Goal: Task Accomplishment & Management: Use online tool/utility

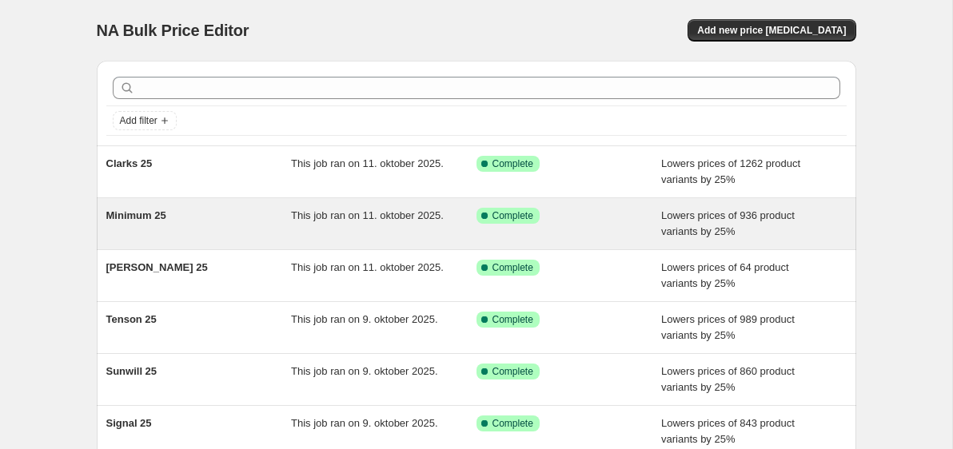
click at [212, 214] on div "Minimum 25" at bounding box center [199, 224] width 186 height 32
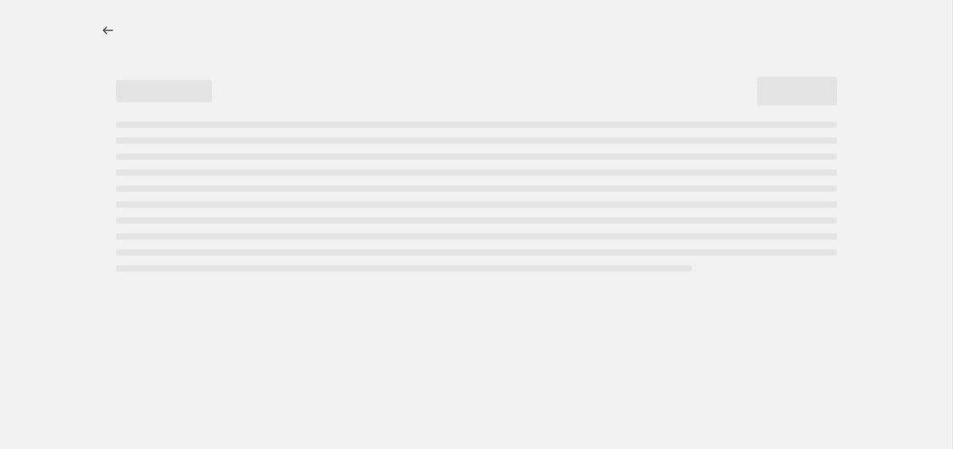
select select "percentage"
select select "no_change"
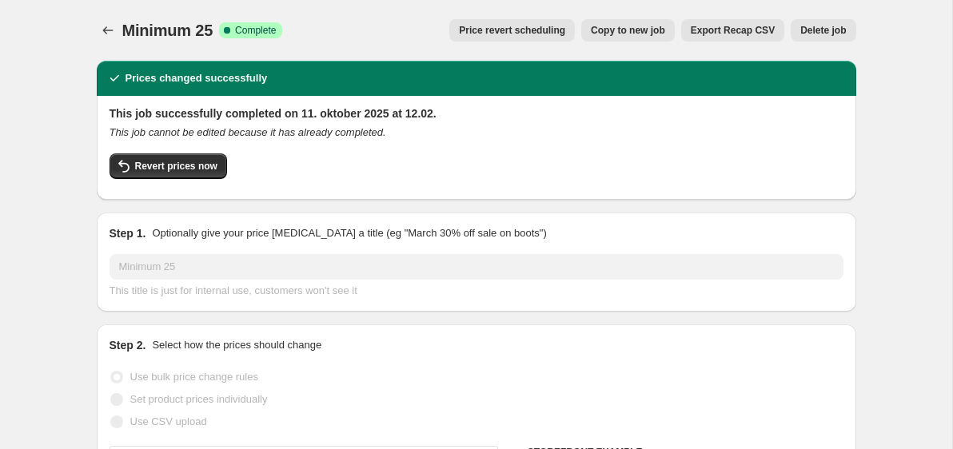
select select "vendor"
click at [619, 41] on button "Copy to new job" at bounding box center [628, 30] width 94 height 22
select select "percentage"
select select "no_change"
select select "vendor"
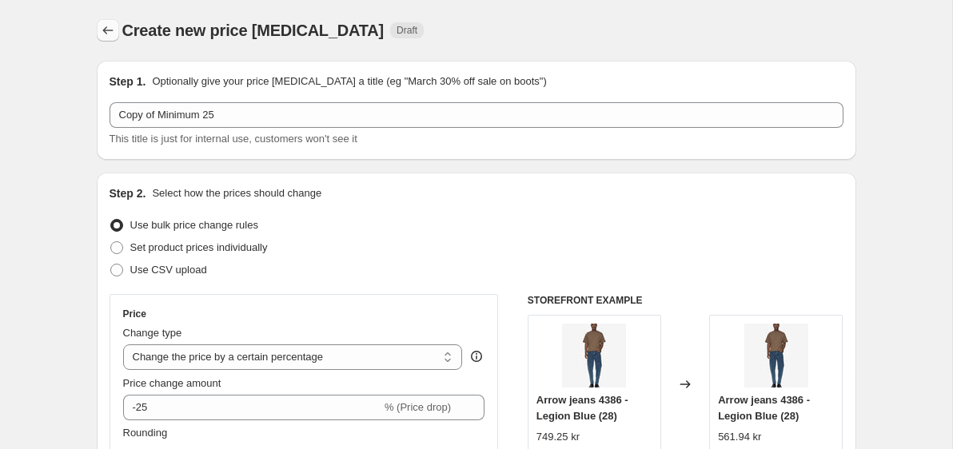
click at [101, 28] on icon "Price change jobs" at bounding box center [108, 30] width 16 height 16
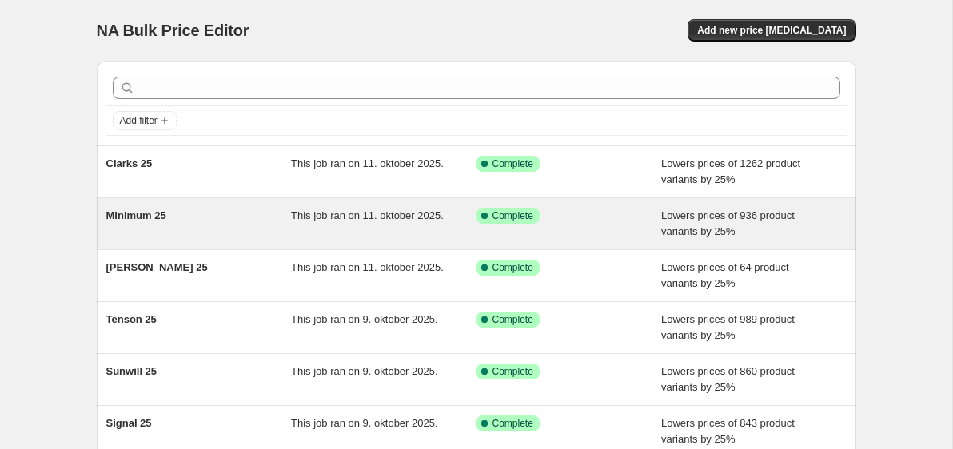
click at [210, 215] on div "Minimum 25" at bounding box center [199, 224] width 186 height 32
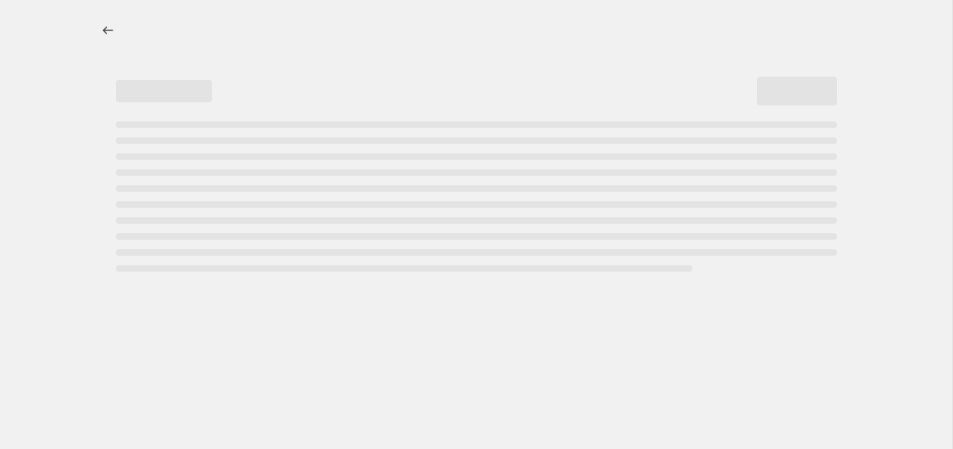
select select "percentage"
select select "no_change"
select select "vendor"
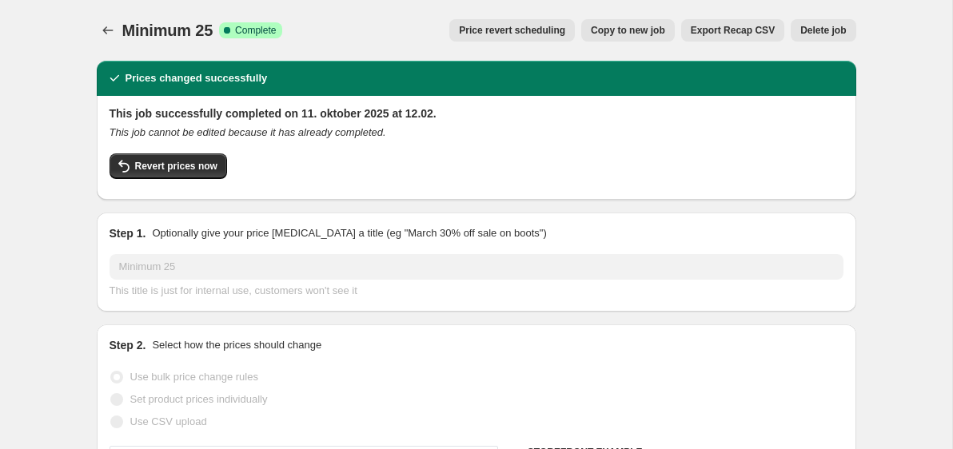
click at [622, 34] on span "Copy to new job" at bounding box center [628, 30] width 74 height 13
select select "percentage"
select select "no_change"
select select "vendor"
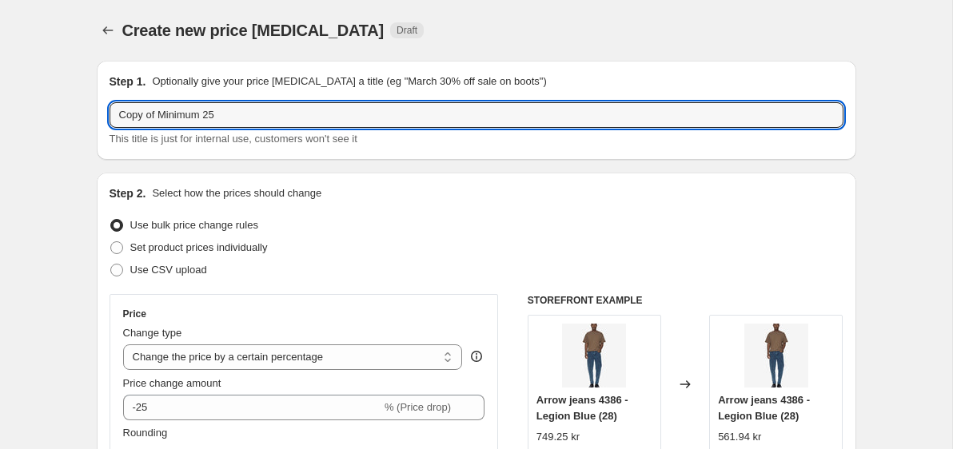
drag, startPoint x: 159, startPoint y: 115, endPoint x: 94, endPoint y: 115, distance: 65.6
click at [218, 118] on input "Minimum 25" at bounding box center [477, 115] width 734 height 26
type input "Minimum 25 2"
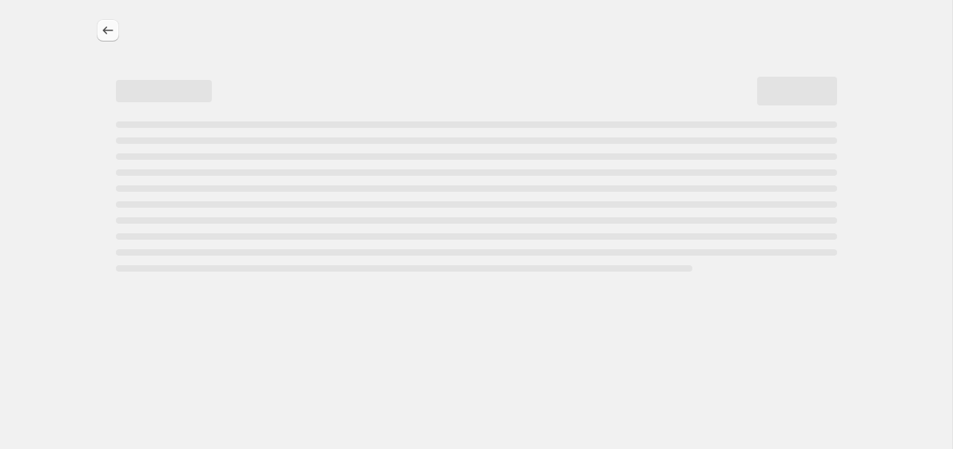
select select "percentage"
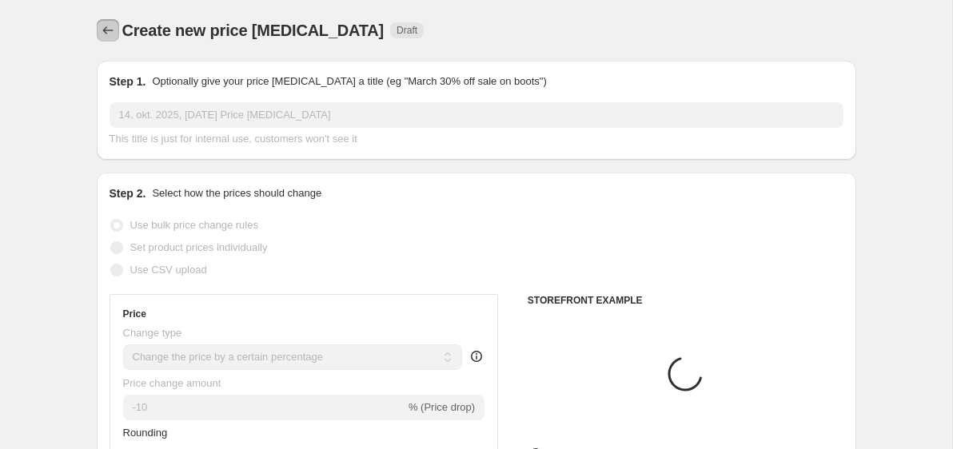
click at [113, 30] on icon "Price change jobs" at bounding box center [108, 30] width 16 height 16
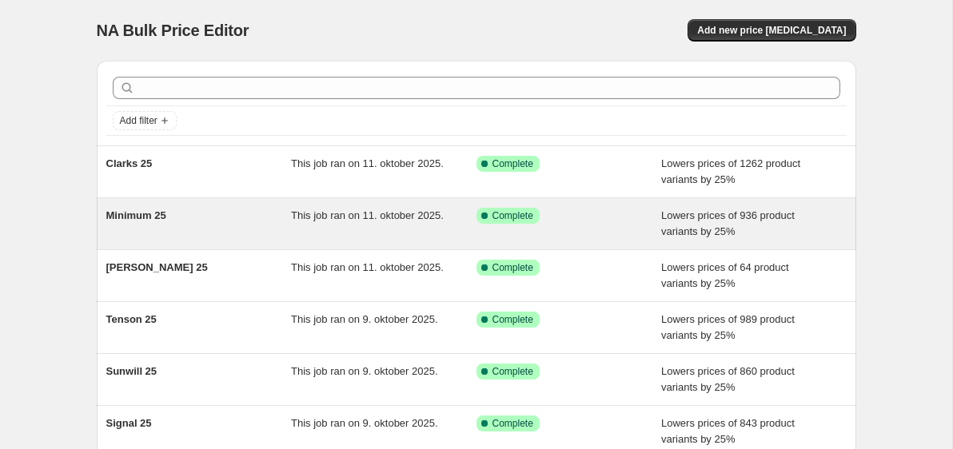
click at [285, 217] on div "Minimum 25" at bounding box center [199, 224] width 186 height 32
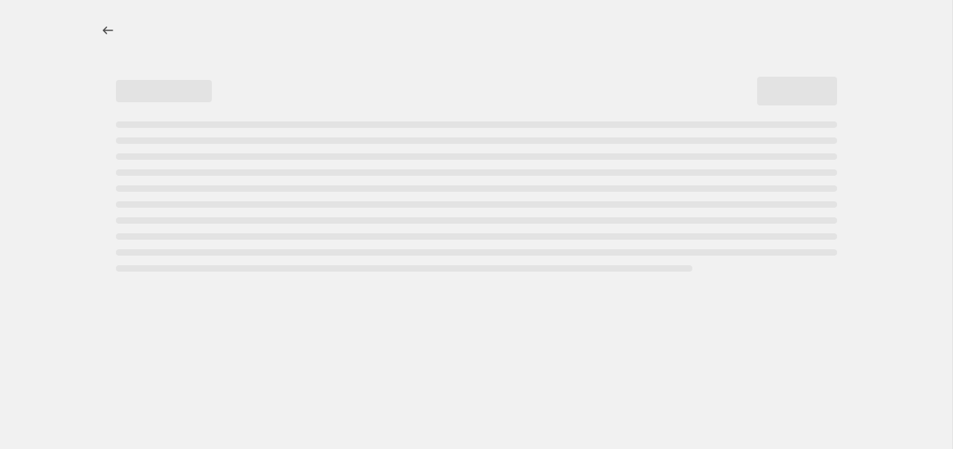
select select "percentage"
select select "no_change"
select select "vendor"
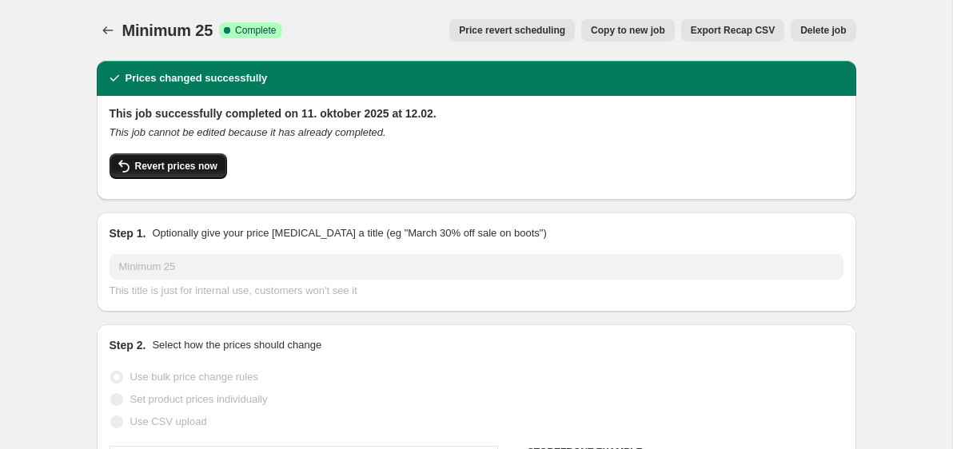
click at [172, 166] on span "Revert prices now" at bounding box center [176, 166] width 82 height 13
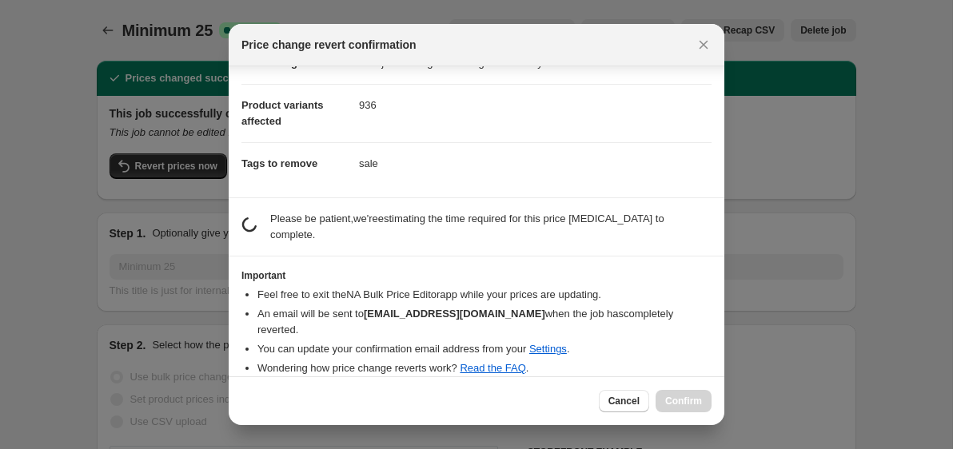
scroll to position [37, 0]
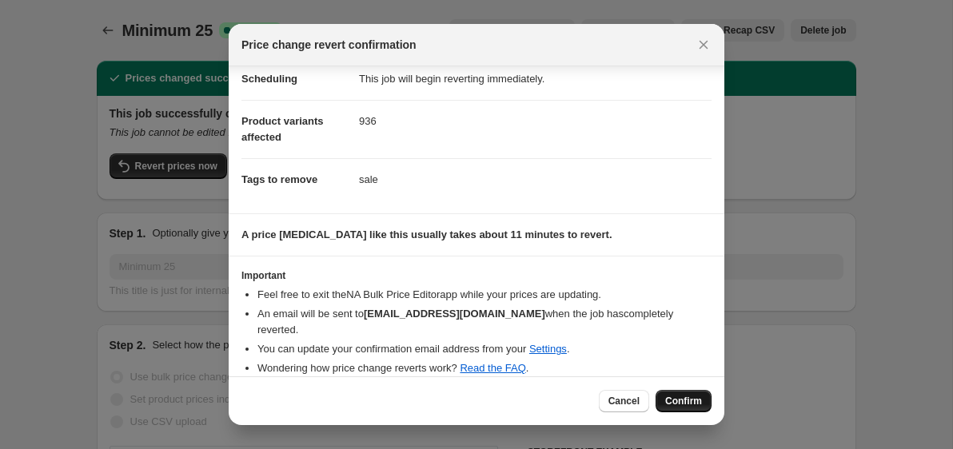
click at [689, 406] on span "Confirm" at bounding box center [683, 401] width 37 height 13
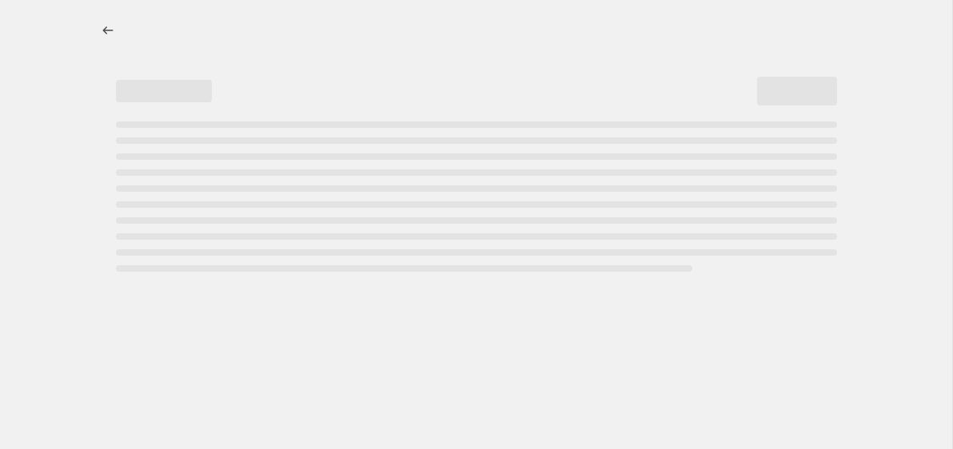
select select "percentage"
select select "no_change"
select select "vendor"
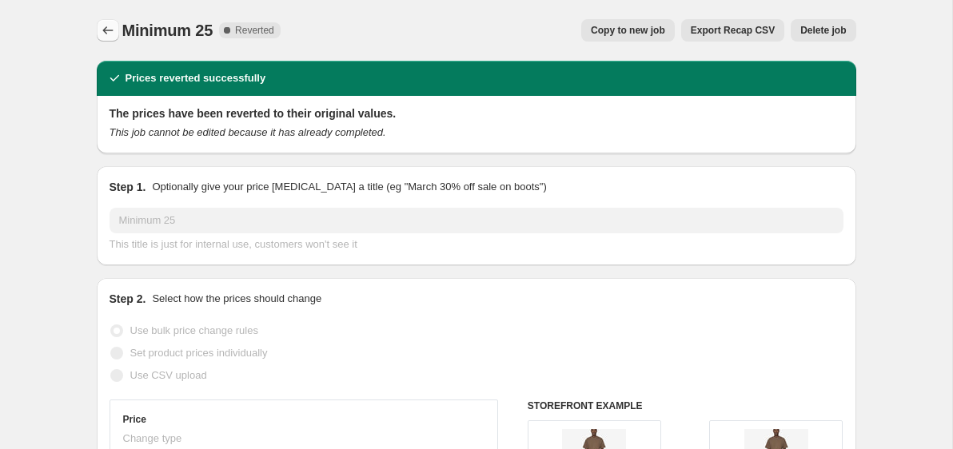
click at [110, 31] on icon "Price change jobs" at bounding box center [108, 30] width 16 height 16
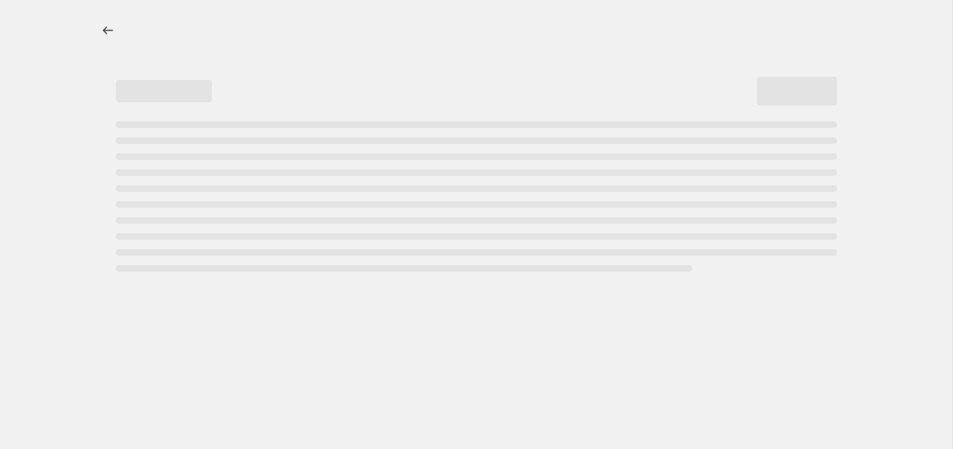
select select "percentage"
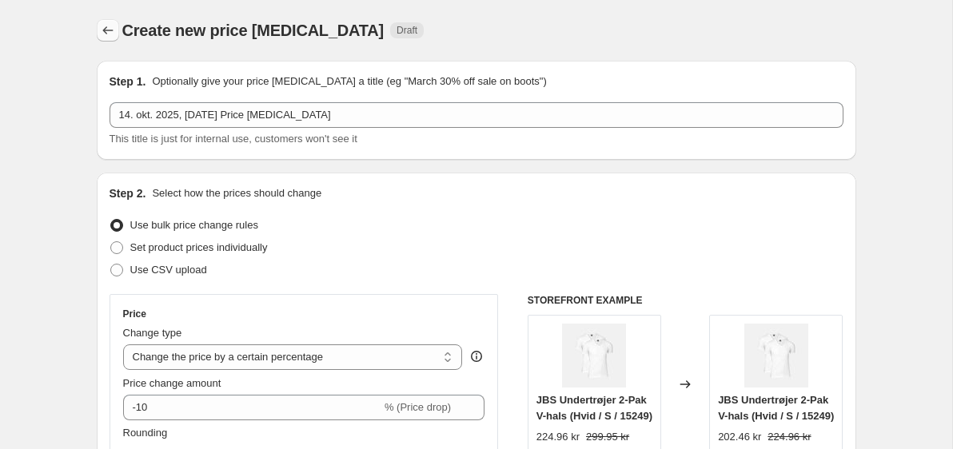
click at [115, 34] on icon "Price change jobs" at bounding box center [108, 30] width 16 height 16
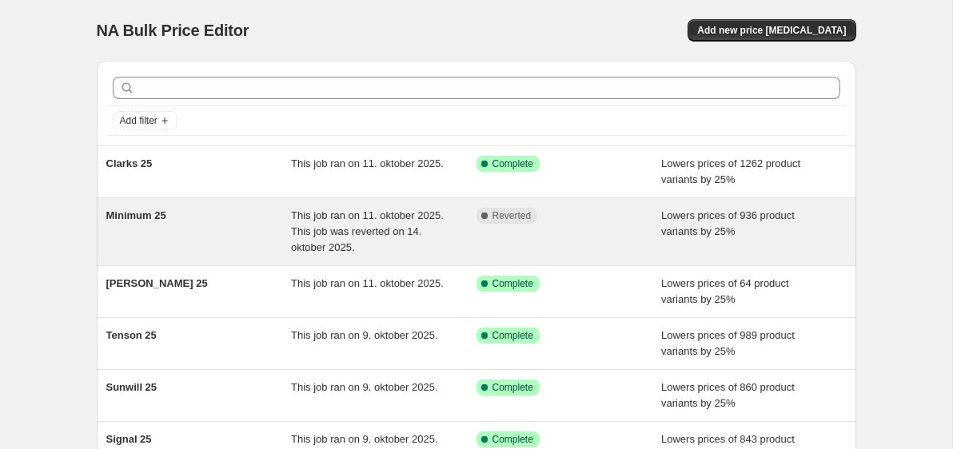
click at [246, 235] on div "Minimum 25" at bounding box center [199, 232] width 186 height 48
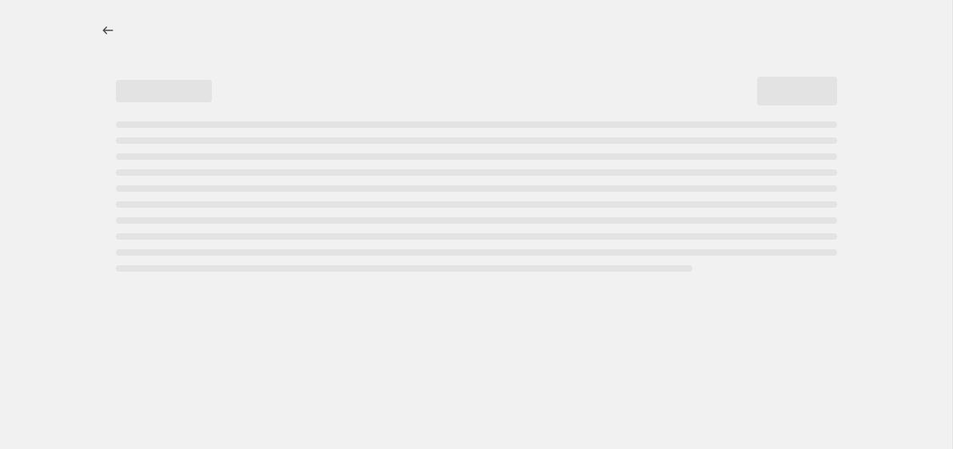
select select "percentage"
select select "no_change"
select select "vendor"
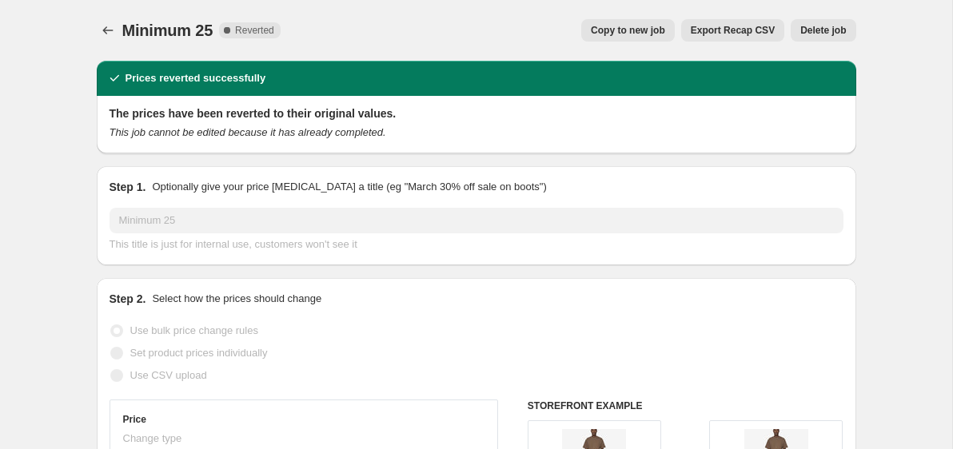
click at [627, 29] on span "Copy to new job" at bounding box center [628, 30] width 74 height 13
select select "percentage"
select select "no_change"
select select "vendor"
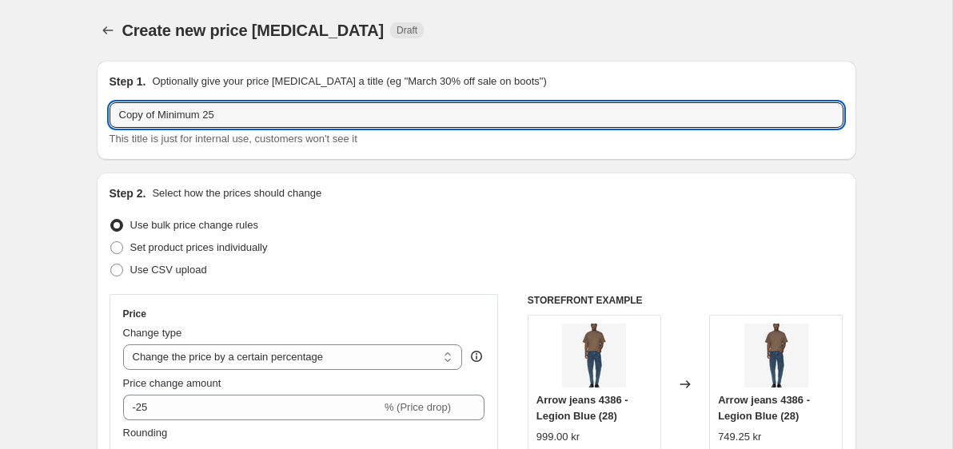
drag, startPoint x: 161, startPoint y: 117, endPoint x: 33, endPoint y: 117, distance: 128.0
click at [217, 117] on input "Minimum 25" at bounding box center [477, 115] width 734 height 26
type input "Minimum 25 2"
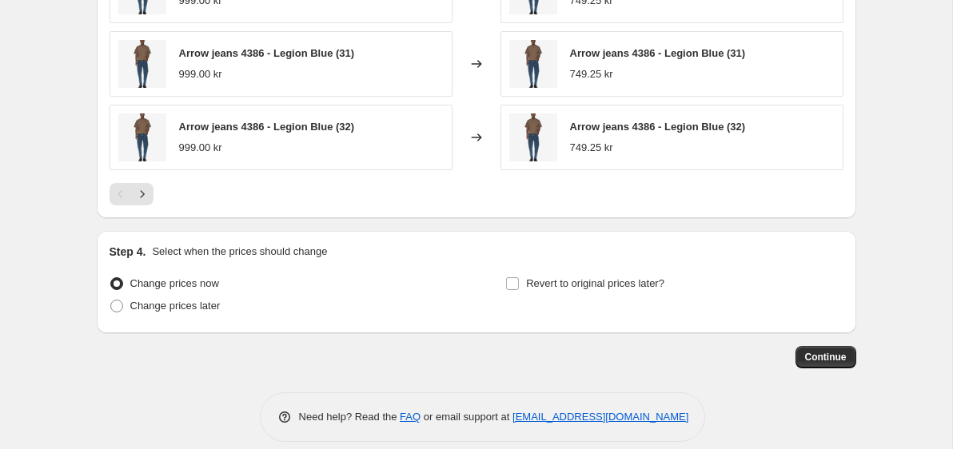
scroll to position [1419, 0]
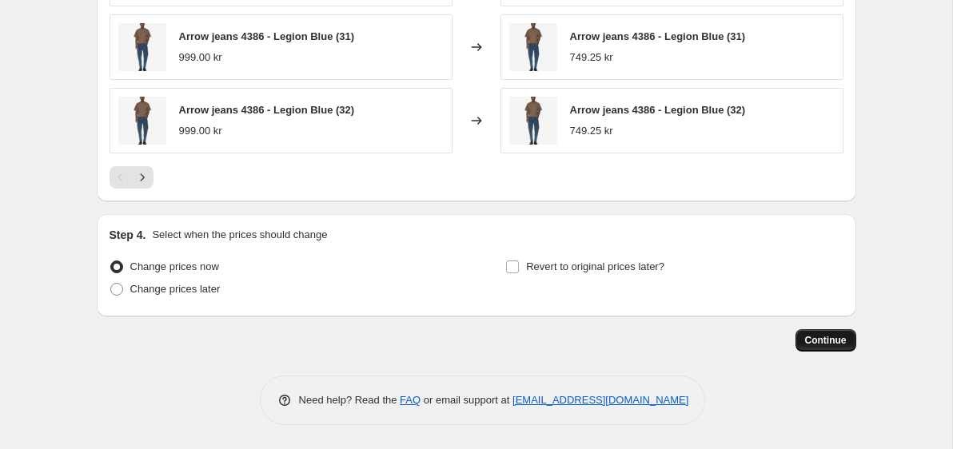
click at [833, 342] on span "Continue" at bounding box center [826, 340] width 42 height 13
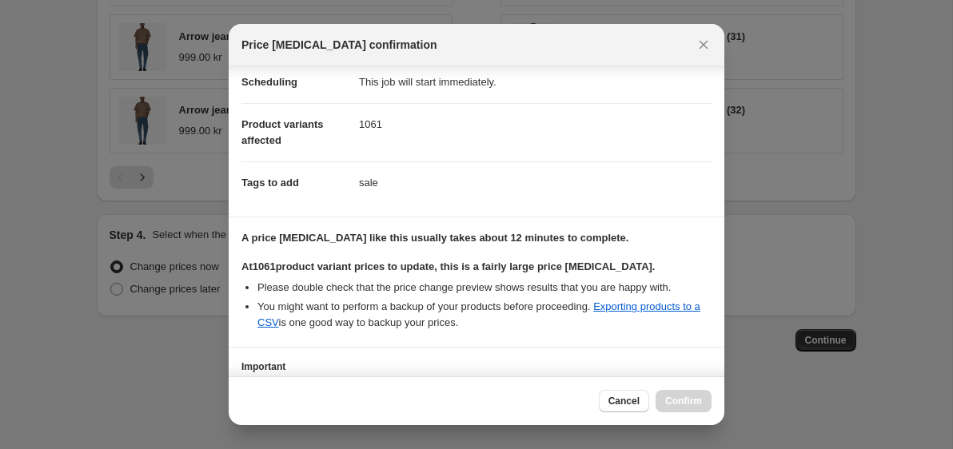
scroll to position [256, 0]
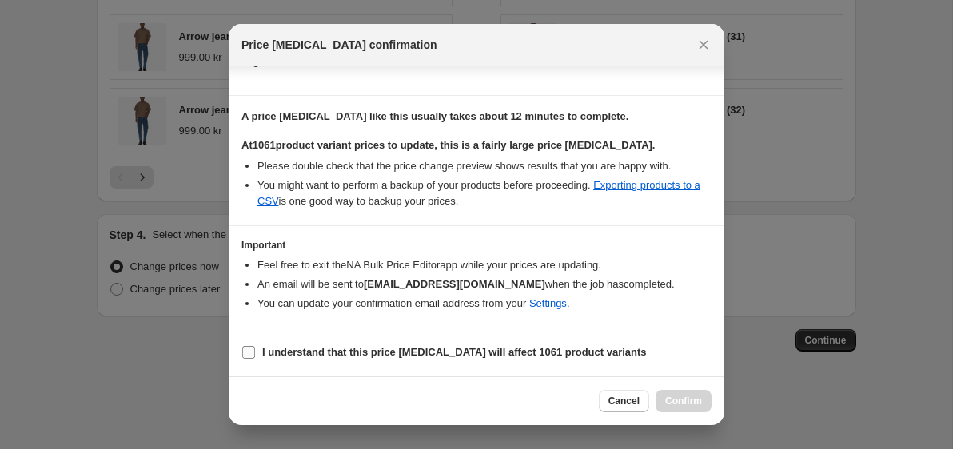
click at [425, 360] on span "I understand that this price [MEDICAL_DATA] will affect 1061 product variants" at bounding box center [454, 353] width 385 height 16
click at [255, 359] on input "I understand that this price [MEDICAL_DATA] will affect 1061 product variants" at bounding box center [248, 352] width 13 height 13
checkbox input "true"
click at [686, 400] on span "Confirm" at bounding box center [683, 401] width 37 height 13
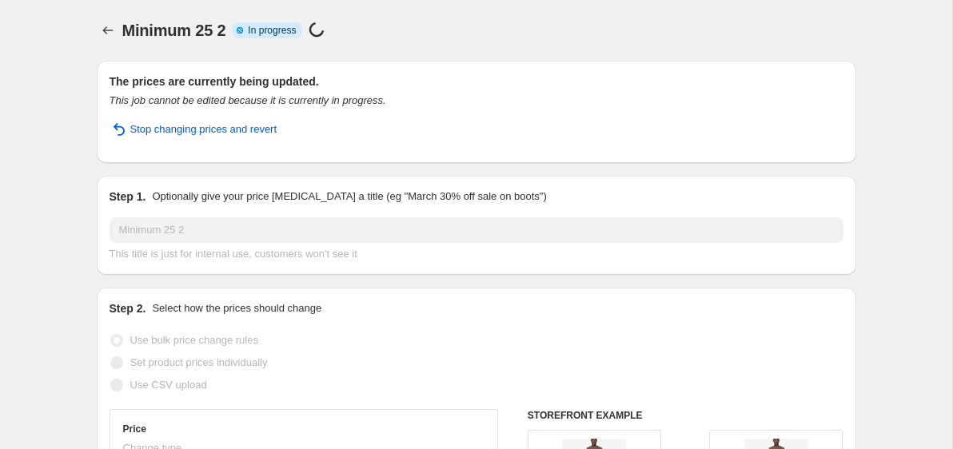
click at [109, 30] on icon "Price change jobs" at bounding box center [108, 30] width 16 height 16
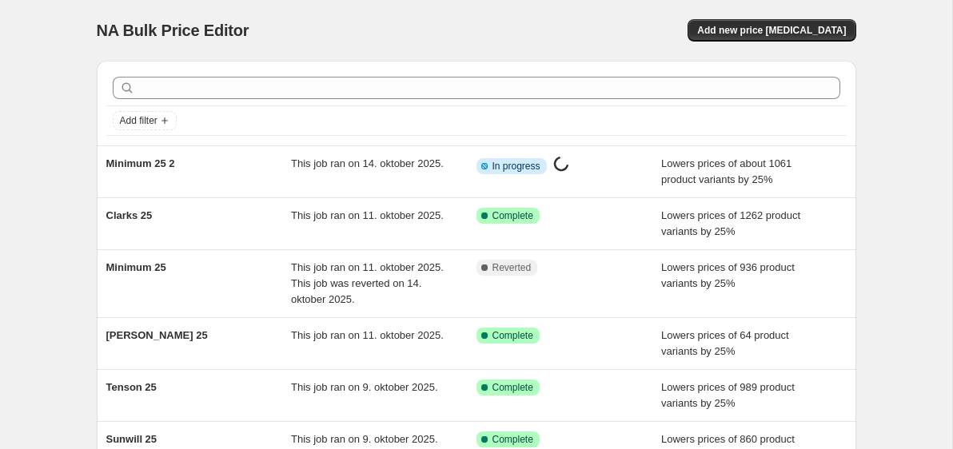
click at [45, 142] on div "NA Bulk Price Editor. This page is ready NA Bulk Price Editor Add new price cha…" at bounding box center [476, 420] width 953 height 840
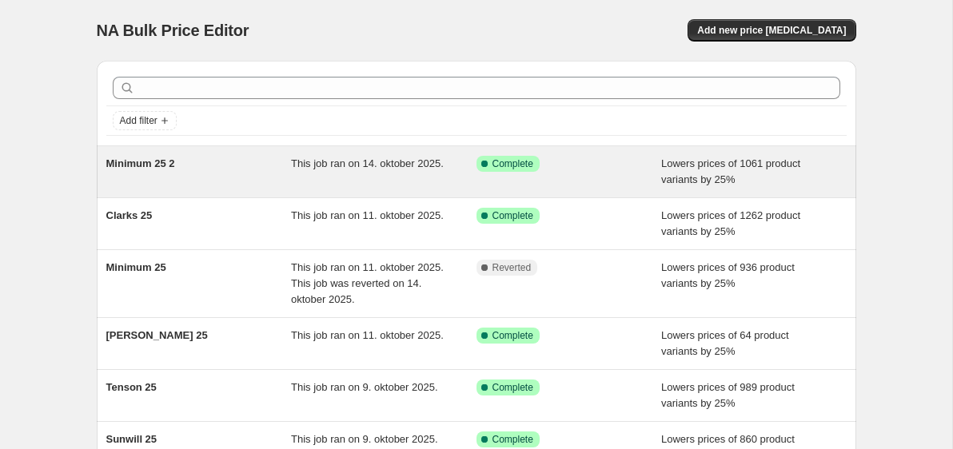
click at [274, 169] on div "Minimum 25 2" at bounding box center [199, 172] width 186 height 32
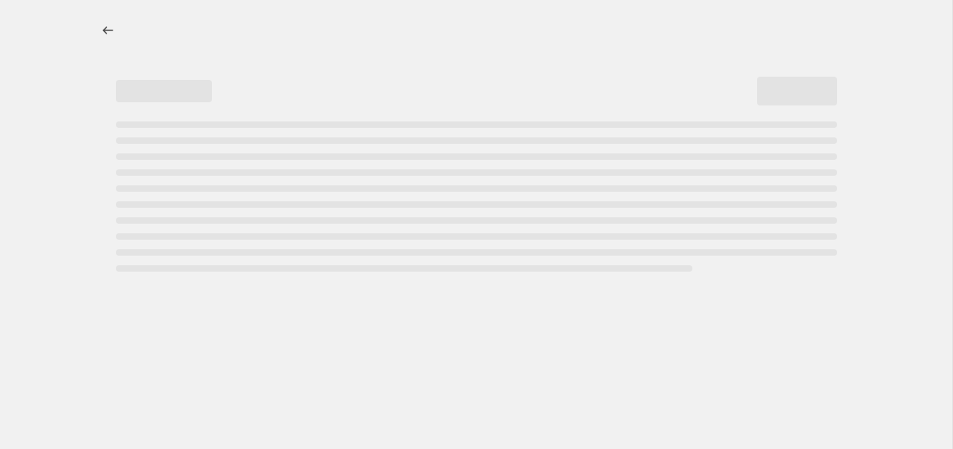
select select "percentage"
select select "no_change"
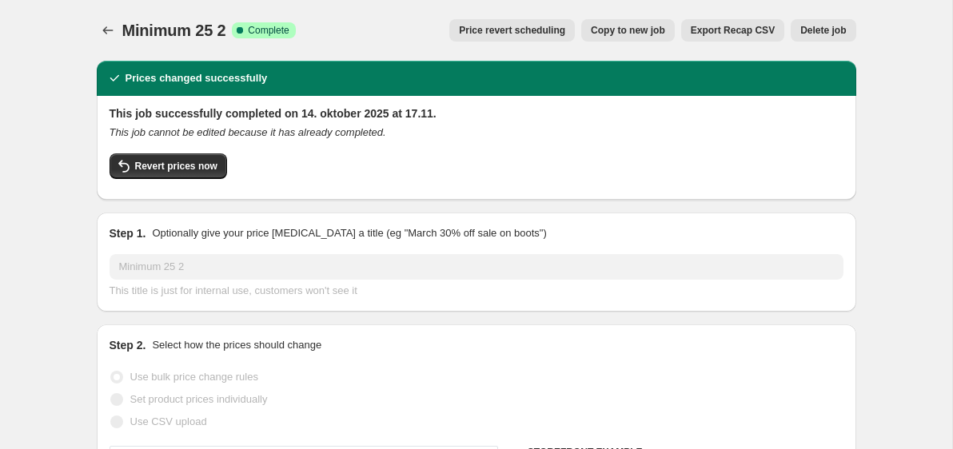
select select "vendor"
click at [170, 163] on span "Revert prices now" at bounding box center [176, 166] width 82 height 13
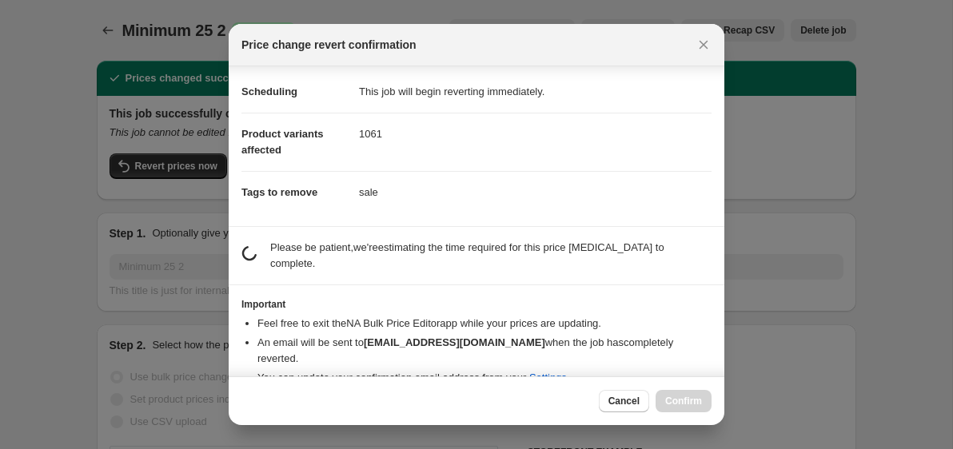
scroll to position [53, 0]
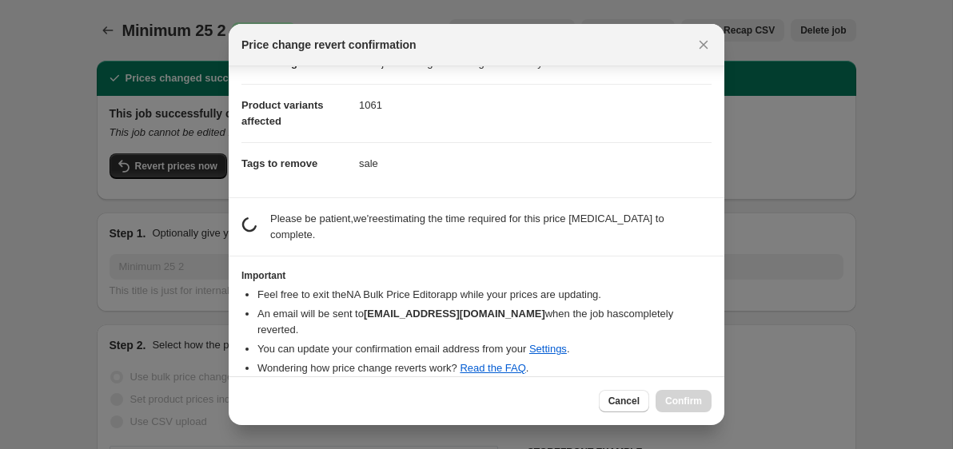
click at [466, 264] on section "Important Feel free to exit the NA Bulk Price Editor app while your prices are …" at bounding box center [477, 325] width 496 height 136
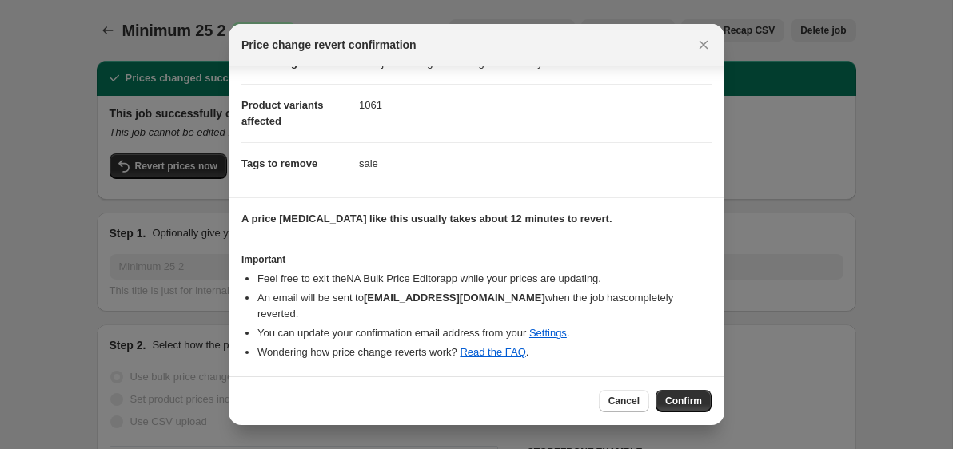
scroll to position [37, 0]
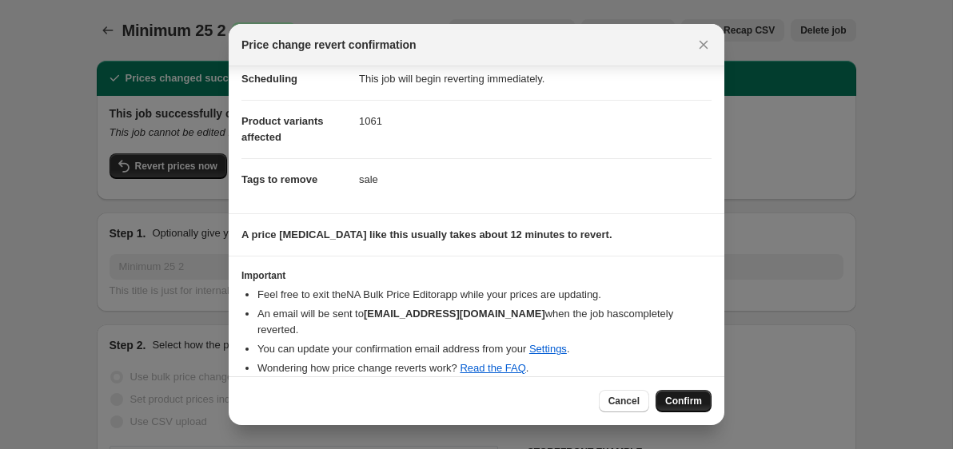
click at [681, 401] on span "Confirm" at bounding box center [683, 401] width 37 height 13
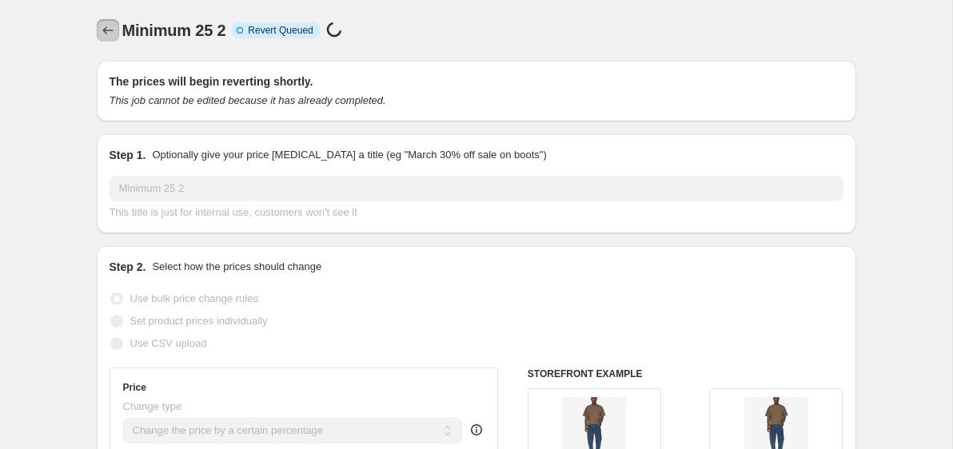
click at [104, 26] on icon "Price change jobs" at bounding box center [108, 30] width 16 height 16
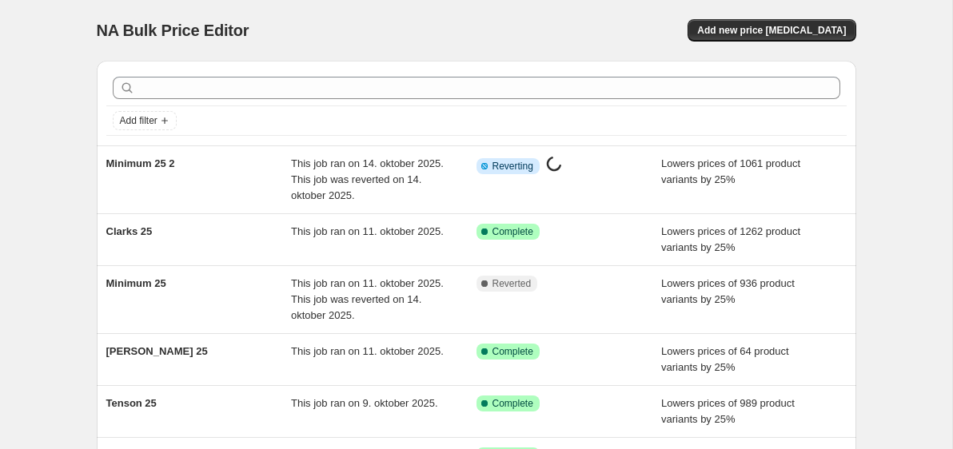
click at [70, 95] on div "NA Bulk Price Editor. This page is ready NA Bulk Price Editor Add new price cha…" at bounding box center [476, 428] width 953 height 856
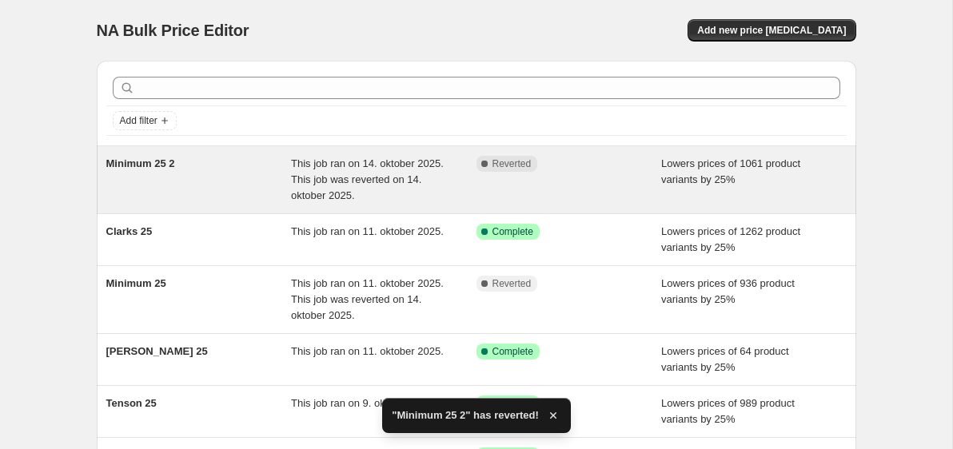
click at [386, 175] on span "This job ran on 14. oktober 2025. This job was reverted on 14. oktober 2025." at bounding box center [367, 180] width 153 height 44
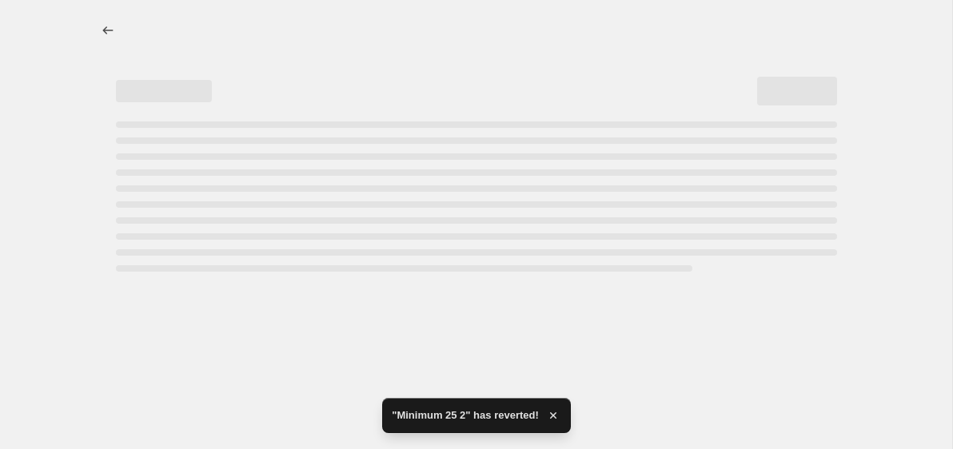
select select "percentage"
select select "no_change"
select select "vendor"
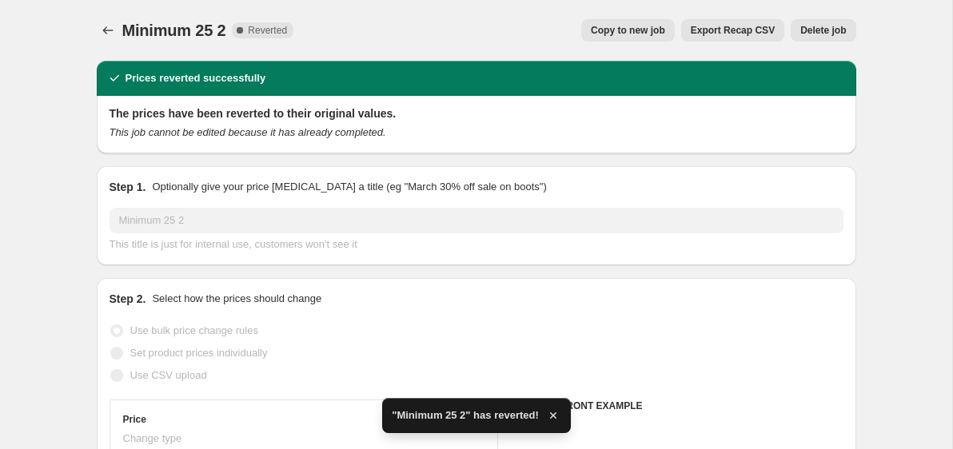
click at [605, 24] on button "Copy to new job" at bounding box center [628, 30] width 94 height 22
select select "percentage"
select select "no_change"
select select "vendor"
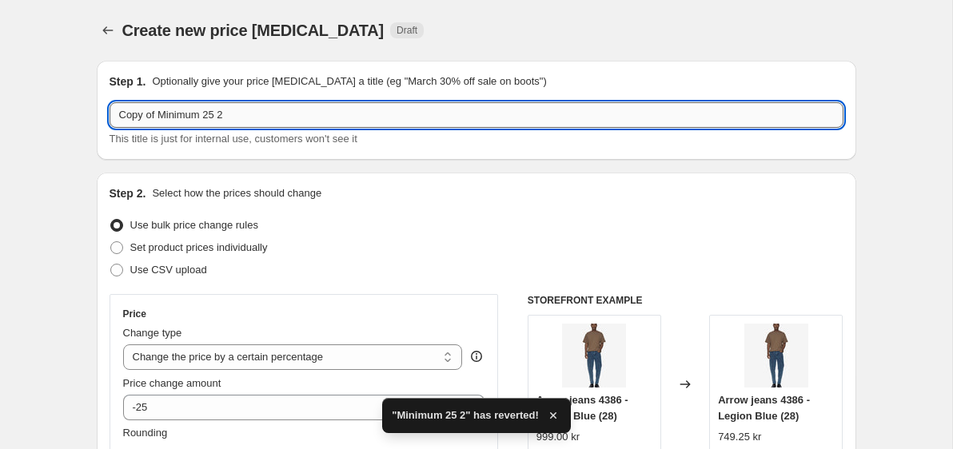
click at [162, 119] on input "Copy of Minimum 25 2" at bounding box center [477, 115] width 734 height 26
drag, startPoint x: 161, startPoint y: 116, endPoint x: 110, endPoint y: 112, distance: 51.3
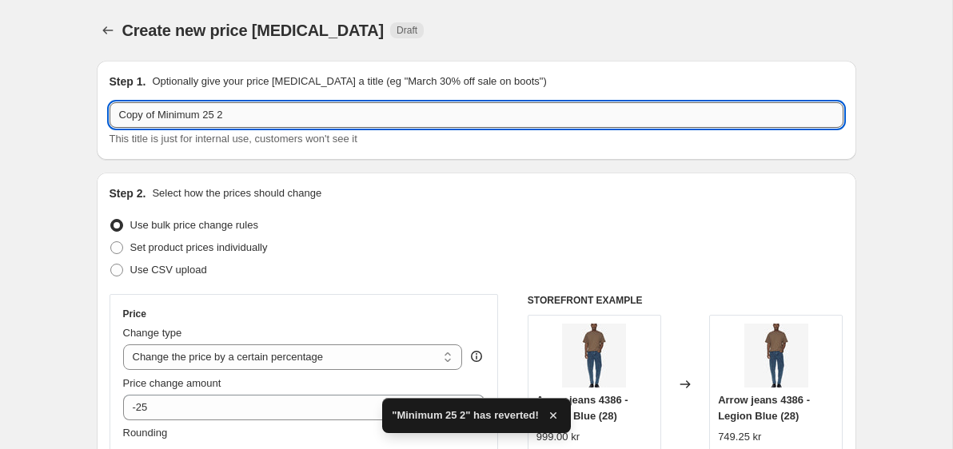
click at [110, 114] on input "Copy of Minimum 25 2" at bounding box center [477, 115] width 734 height 26
click at [202, 111] on input "Minimum 25 2" at bounding box center [477, 115] width 734 height 26
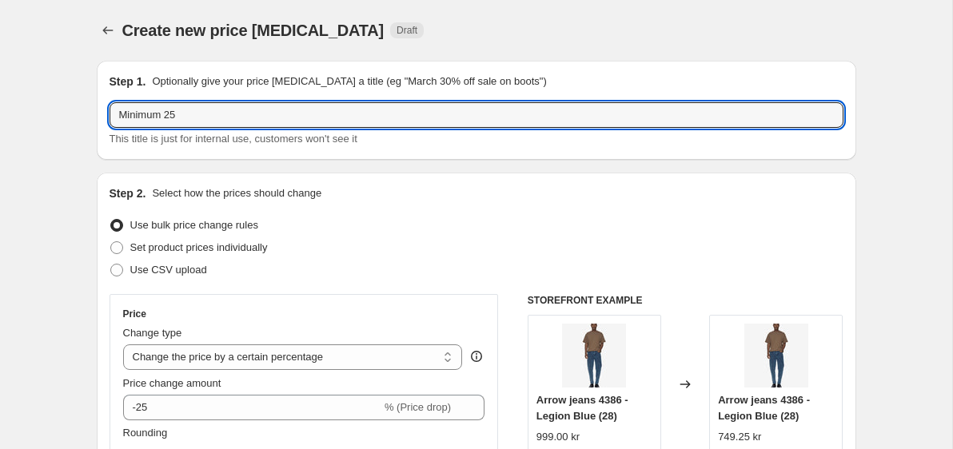
type input "Minimum 25"
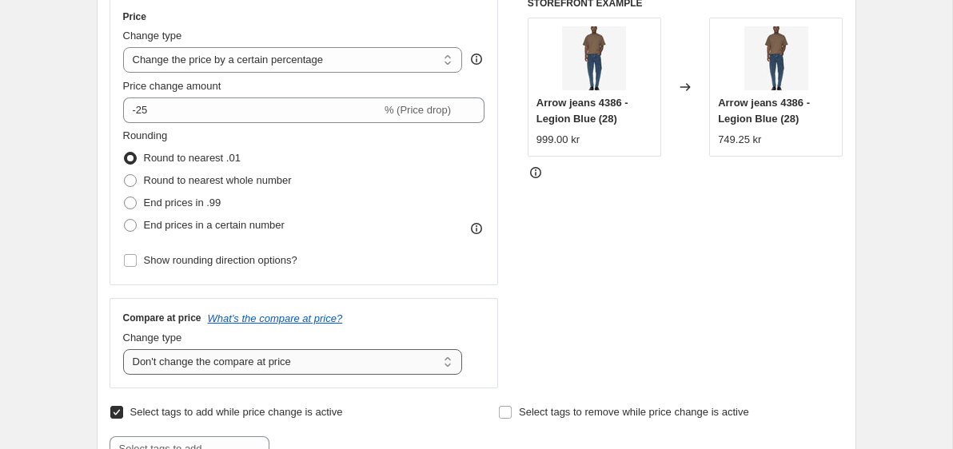
scroll to position [266, 0]
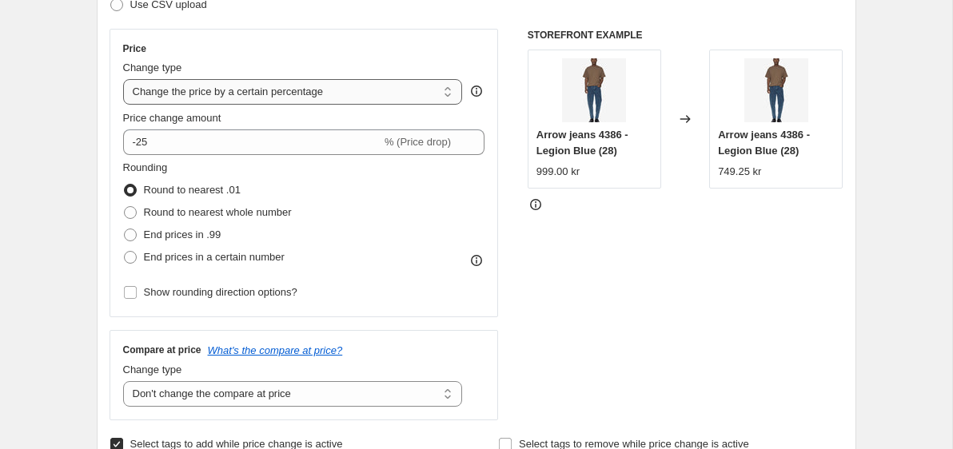
click at [227, 99] on select "Change the price to a certain amount Change the price by a certain amount Chang…" at bounding box center [293, 92] width 340 height 26
select select "no_change"
click at [123, 79] on select "Change the price to a certain amount Change the price by a certain amount Chang…" at bounding box center [293, 92] width 340 height 26
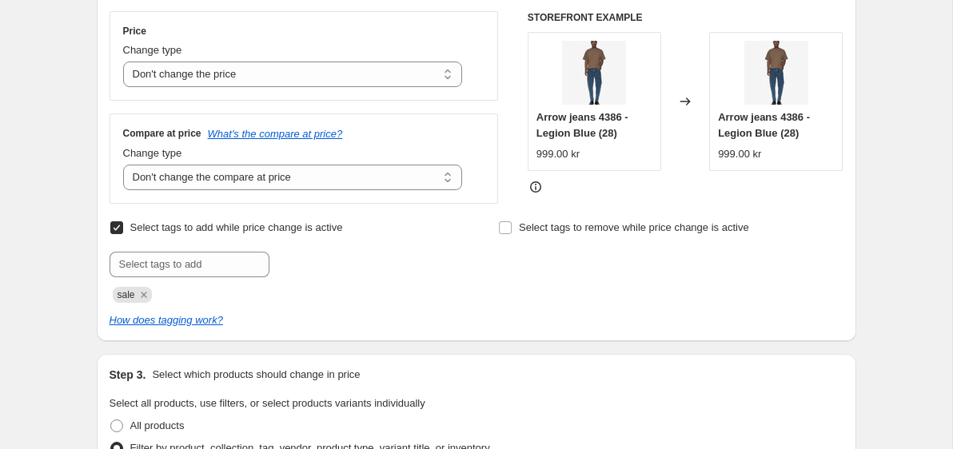
scroll to position [262, 0]
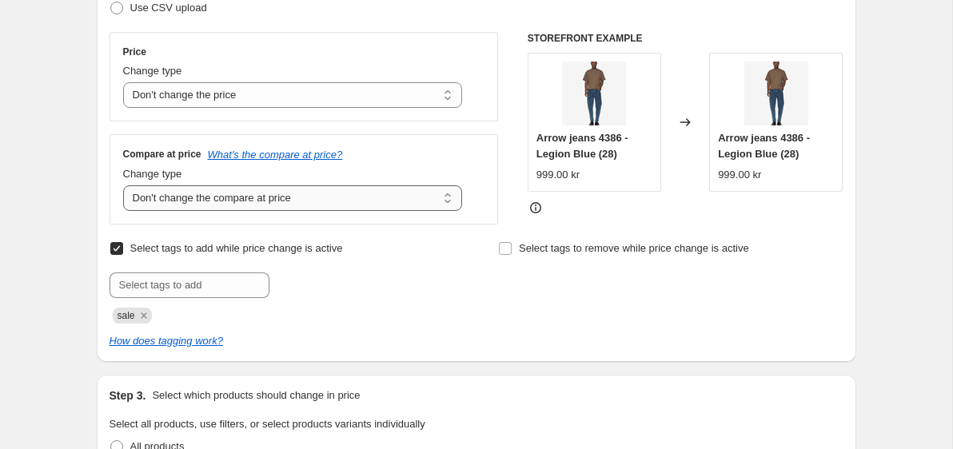
click at [327, 200] on select "Change the compare at price to the current price (sale) Change the compare at p…" at bounding box center [293, 199] width 340 height 26
select select "ep"
click at [123, 186] on select "Change the compare at price to the current price (sale) Change the compare at p…" at bounding box center [293, 199] width 340 height 26
click at [118, 252] on input "Select tags to add while price change is active" at bounding box center [116, 248] width 13 height 13
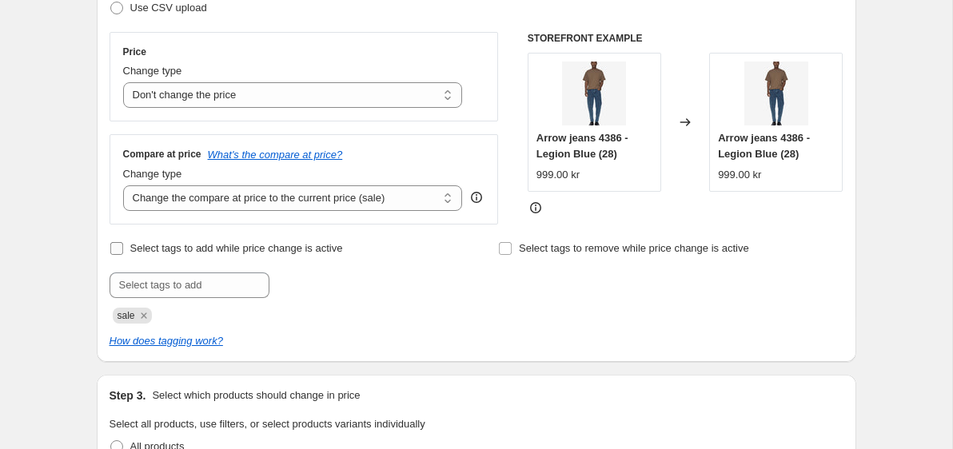
checkbox input "false"
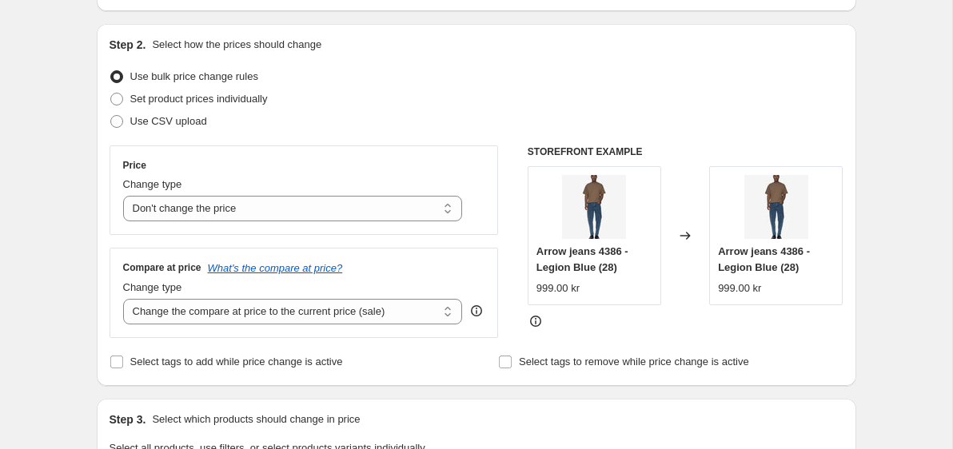
scroll to position [118, 0]
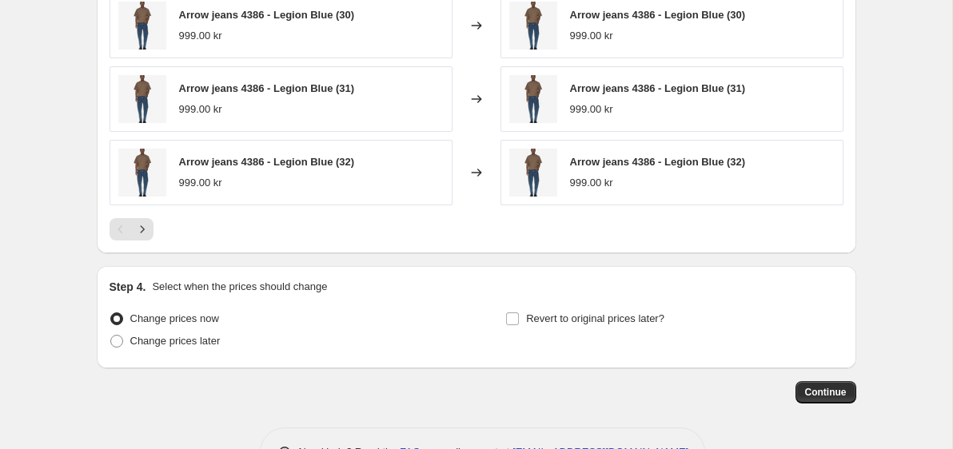
scroll to position [1130, 0]
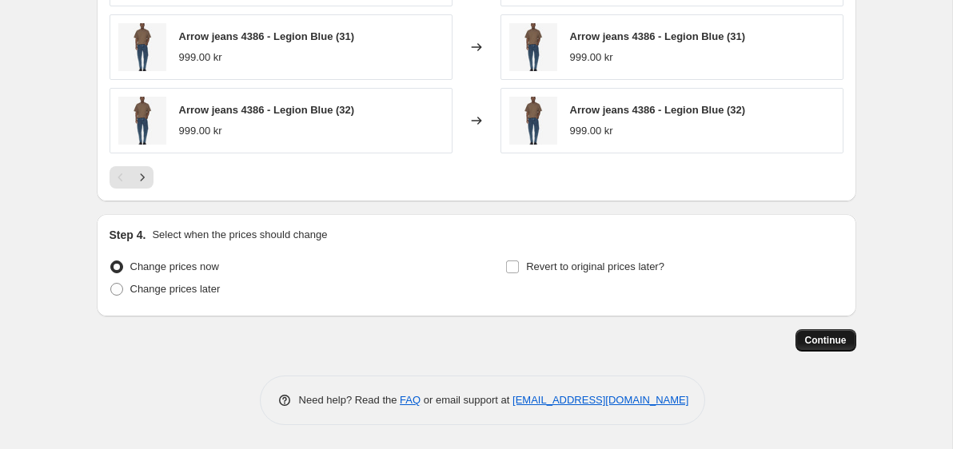
click at [821, 349] on button "Continue" at bounding box center [826, 341] width 61 height 22
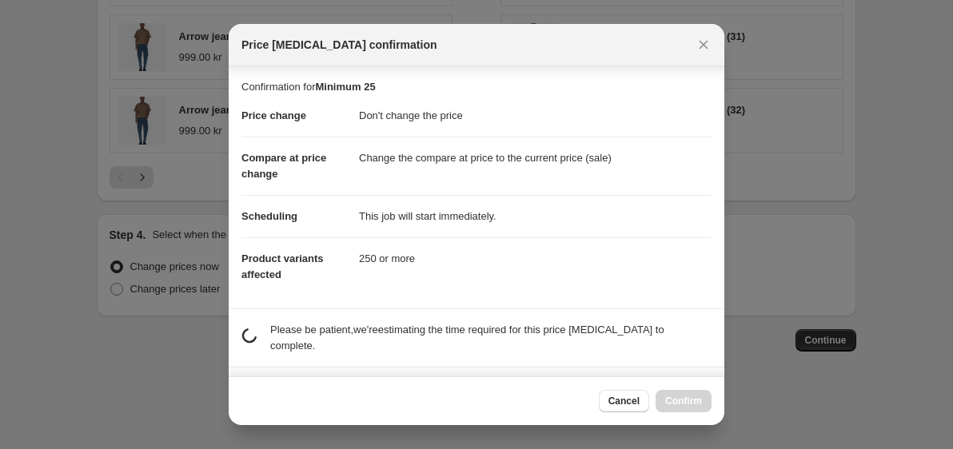
scroll to position [92, 0]
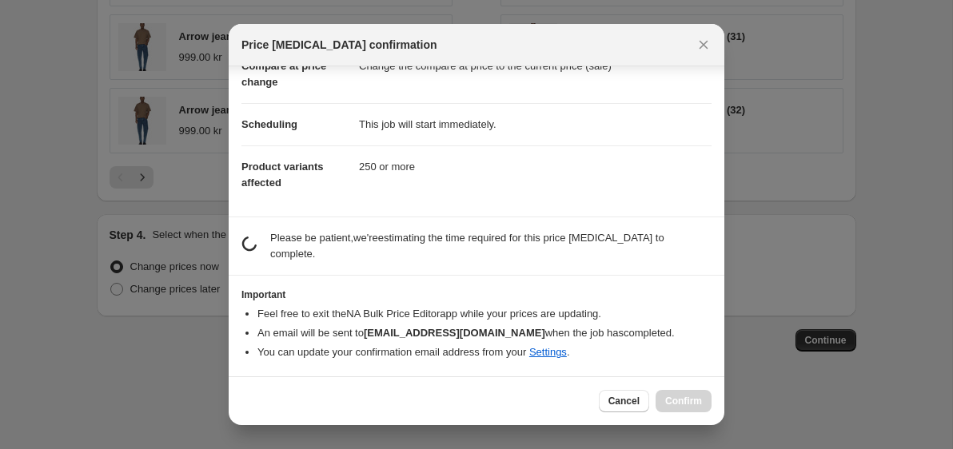
click at [471, 278] on section "Important Feel free to exit the NA Bulk Price Editor app while your prices are …" at bounding box center [477, 326] width 496 height 101
click at [475, 286] on section "Important Feel free to exit the NA Bulk Price Editor app while your prices are …" at bounding box center [477, 326] width 496 height 101
click at [465, 286] on section "Important Feel free to exit the NA Bulk Price Editor app while your prices are …" at bounding box center [477, 326] width 496 height 101
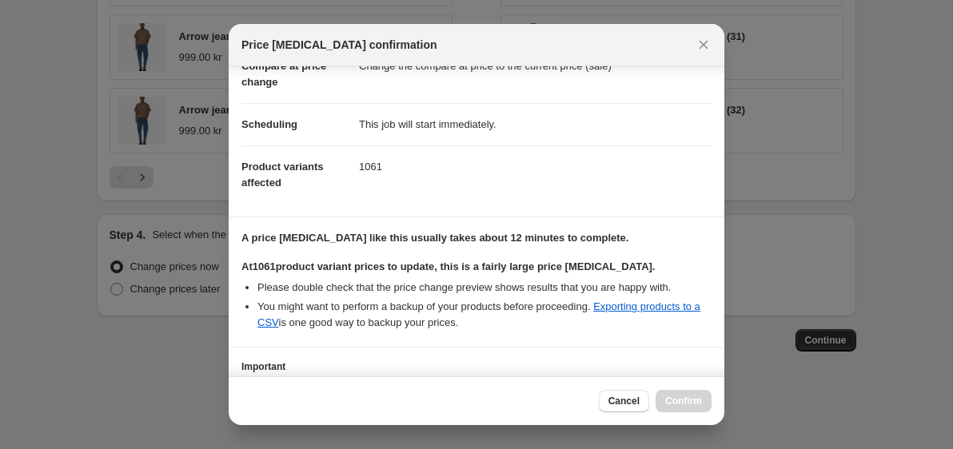
scroll to position [214, 0]
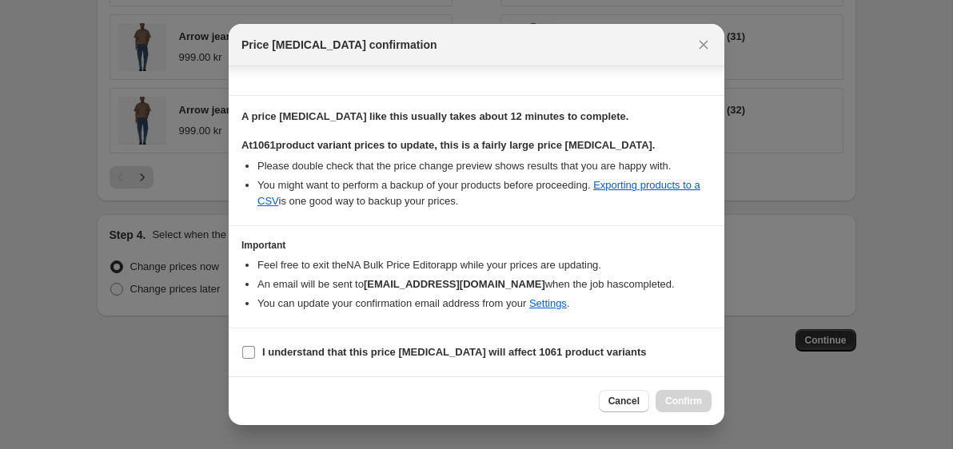
click at [457, 359] on span "I understand that this price [MEDICAL_DATA] will affect 1061 product variants" at bounding box center [454, 353] width 385 height 16
click at [255, 359] on input "I understand that this price [MEDICAL_DATA] will affect 1061 product variants" at bounding box center [248, 352] width 13 height 13
checkbox input "true"
click at [689, 410] on button "Confirm" at bounding box center [684, 401] width 56 height 22
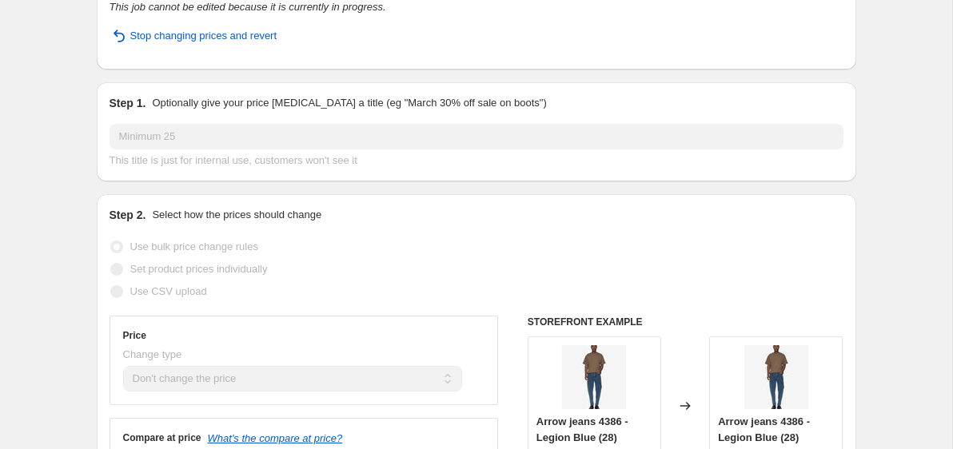
scroll to position [0, 0]
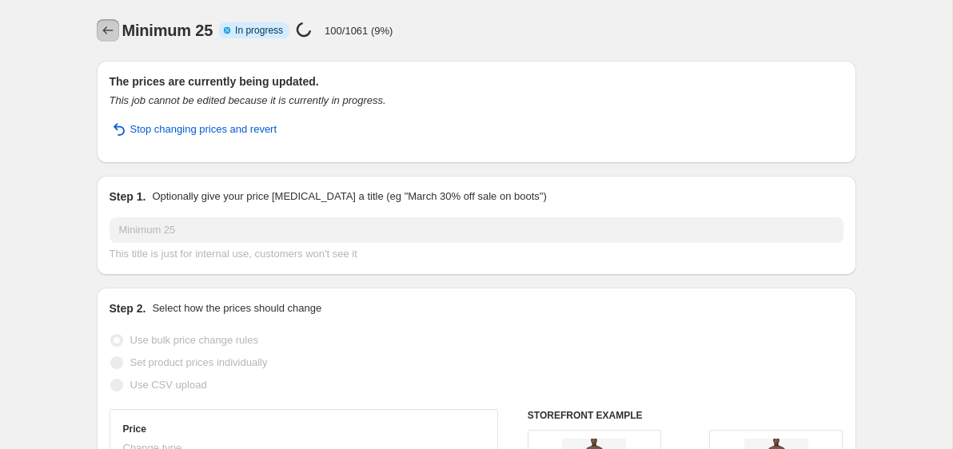
click at [108, 27] on icon "Price change jobs" at bounding box center [108, 30] width 16 height 16
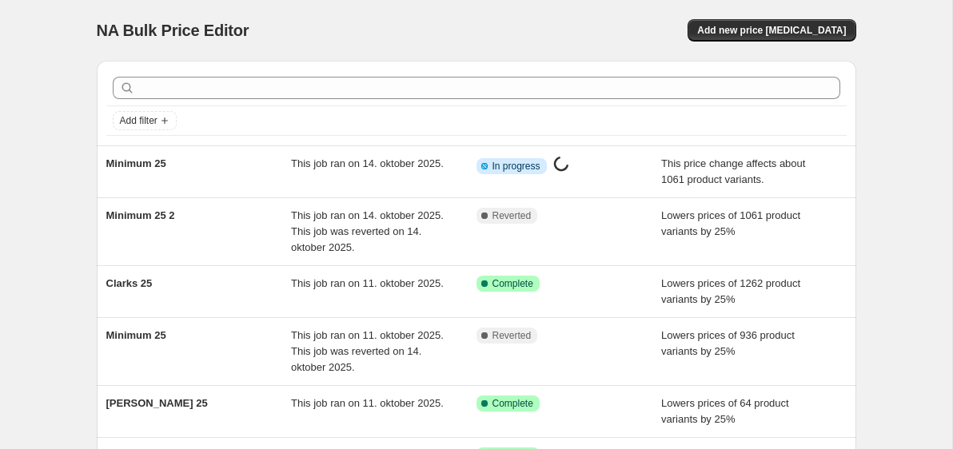
scroll to position [406, 0]
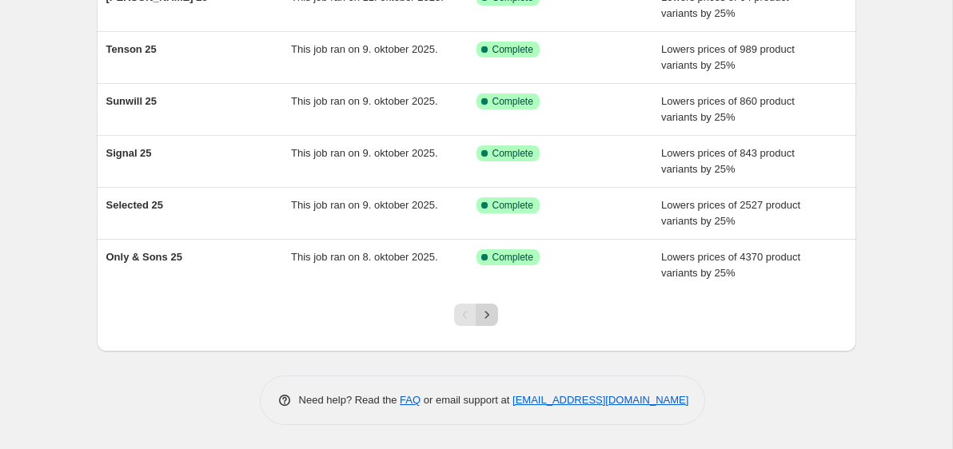
click at [497, 318] on button "Next" at bounding box center [487, 315] width 22 height 22
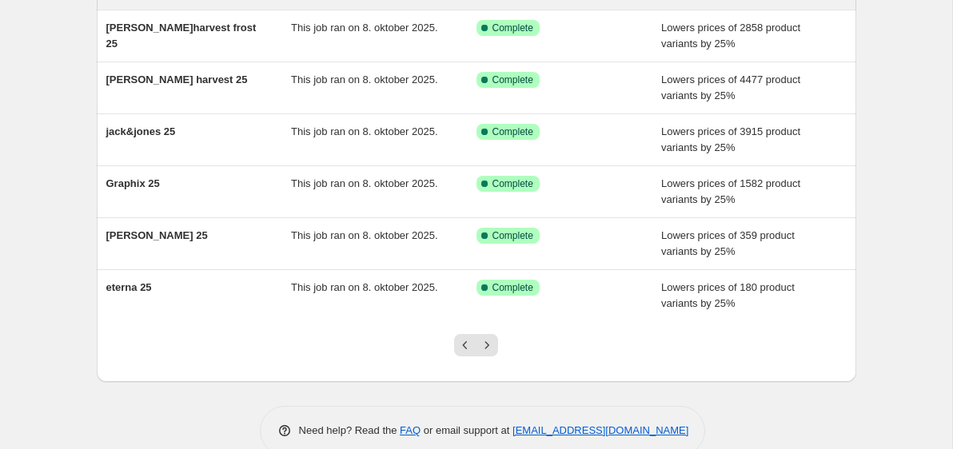
scroll to position [374, 0]
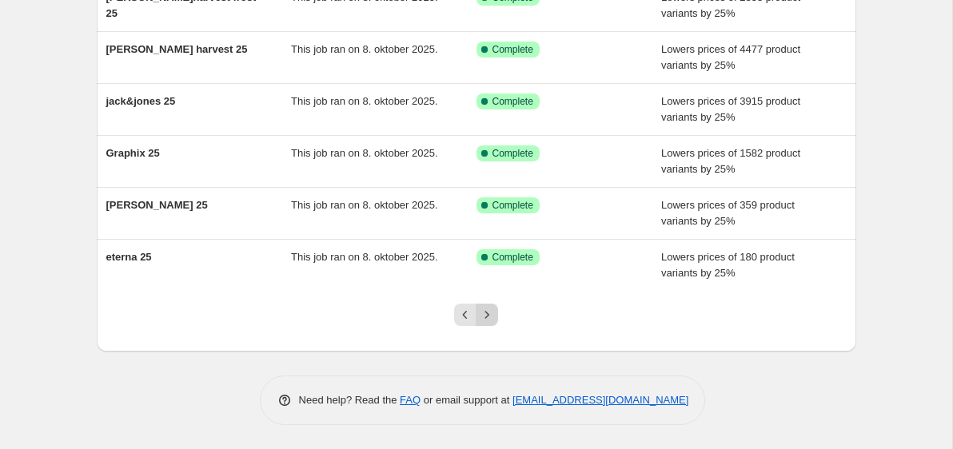
click at [494, 321] on icon "Next" at bounding box center [487, 315] width 16 height 16
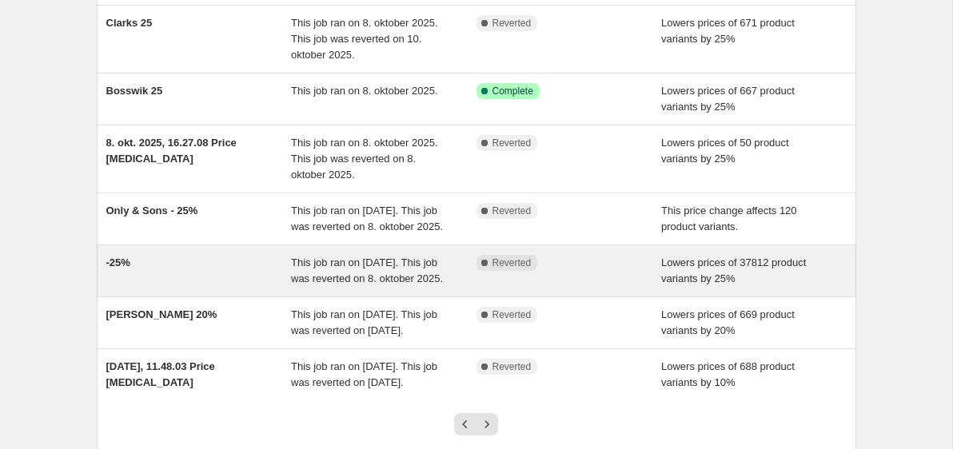
scroll to position [470, 0]
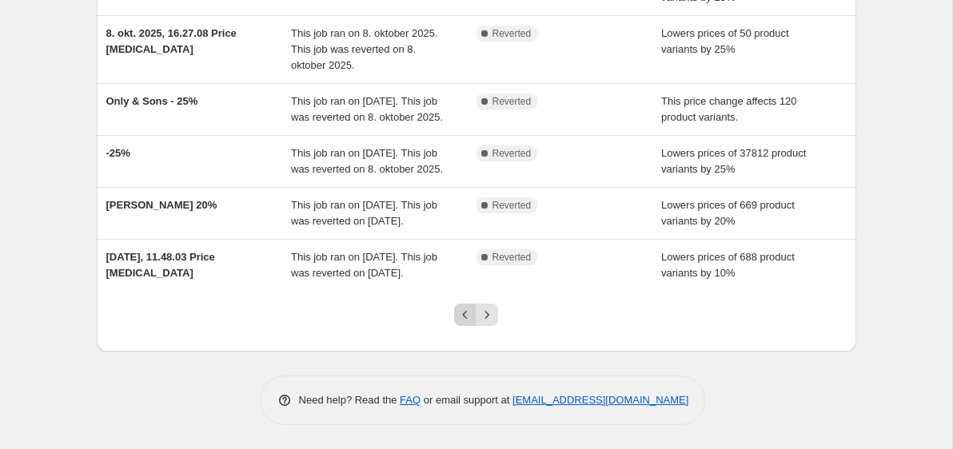
click at [463, 315] on icon "Previous" at bounding box center [465, 315] width 5 height 8
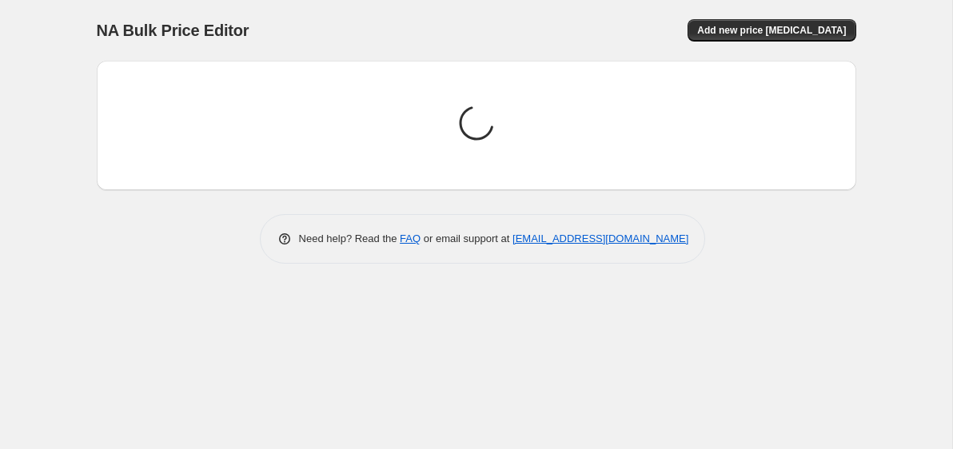
scroll to position [0, 0]
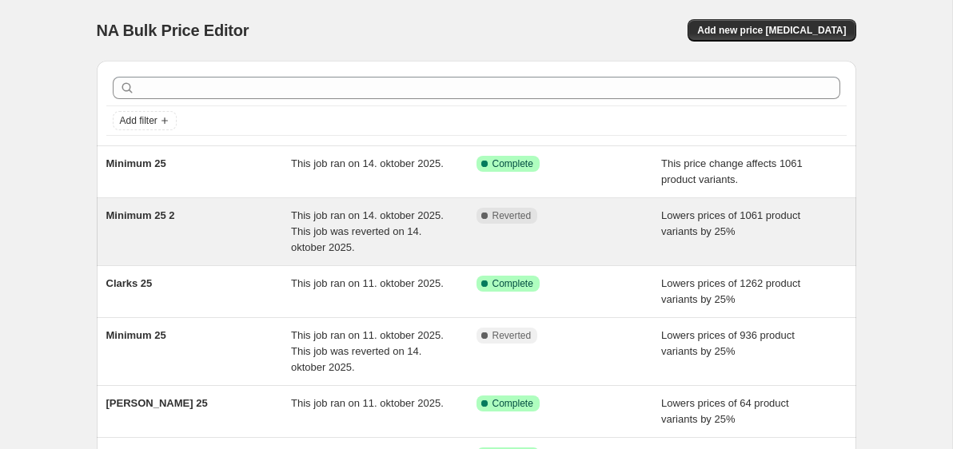
click at [250, 230] on div "Minimum 25 2" at bounding box center [199, 232] width 186 height 48
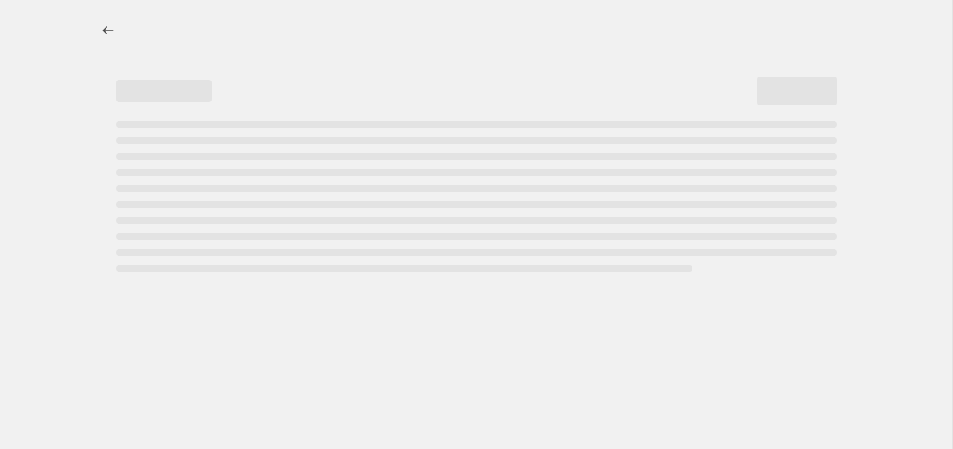
select select "percentage"
select select "no_change"
select select "vendor"
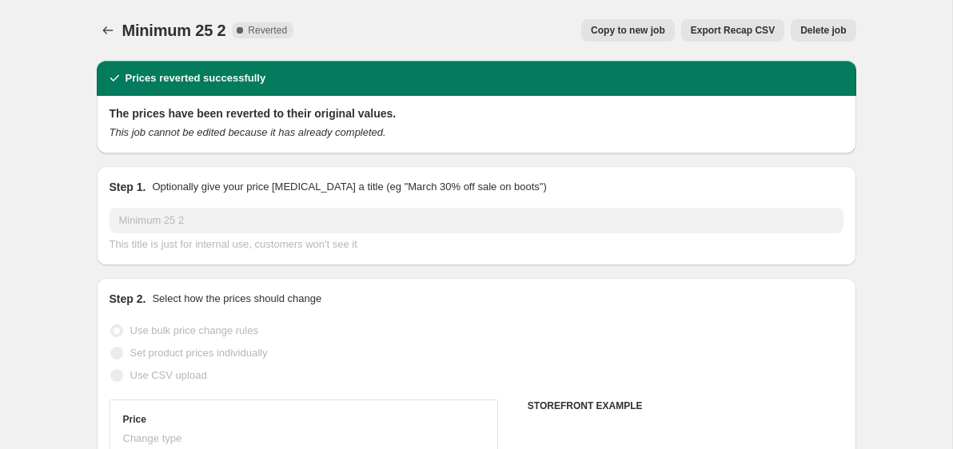
click at [636, 30] on span "Copy to new job" at bounding box center [628, 30] width 74 height 13
select select "percentage"
select select "no_change"
select select "vendor"
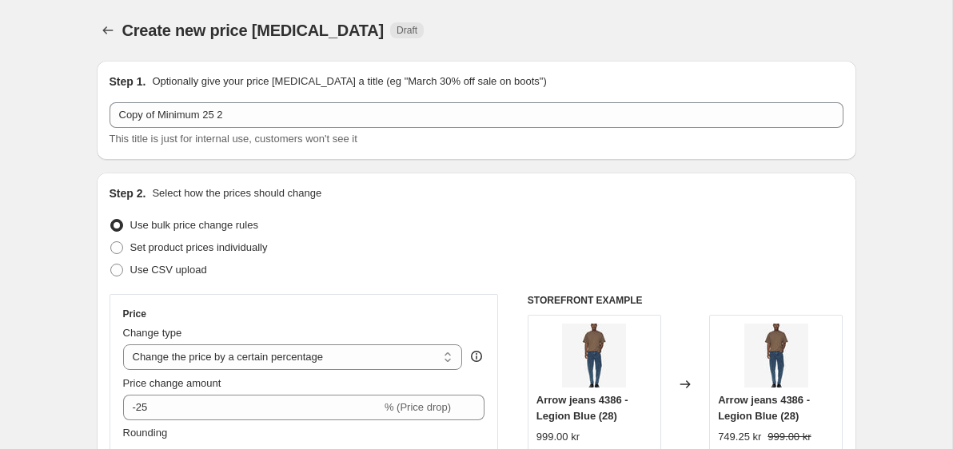
scroll to position [11, 0]
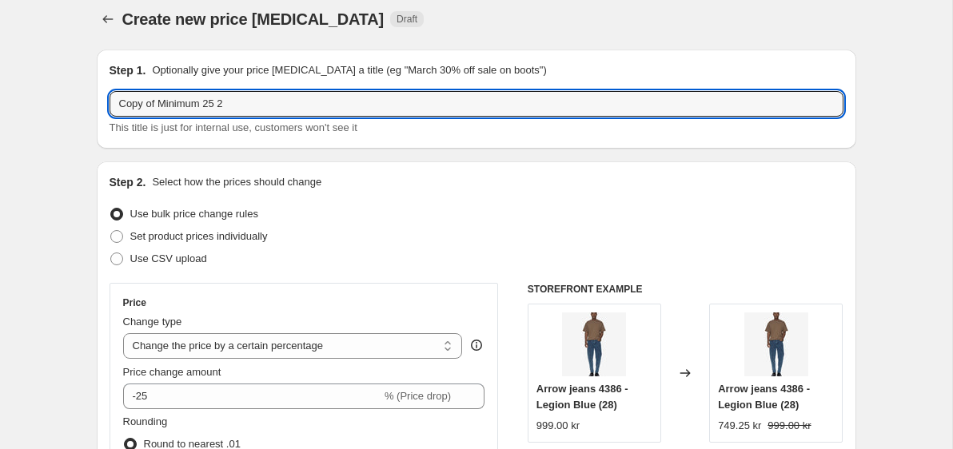
drag, startPoint x: 161, startPoint y: 101, endPoint x: -30, endPoint y: 86, distance: 191.8
click at [0, 86] on html "Home Settings Plans Skip to content Create new price [MEDICAL_DATA]. This page …" at bounding box center [476, 213] width 953 height 449
click at [206, 111] on input "Minimum 25 2" at bounding box center [477, 104] width 734 height 26
type input "Minimum 25"
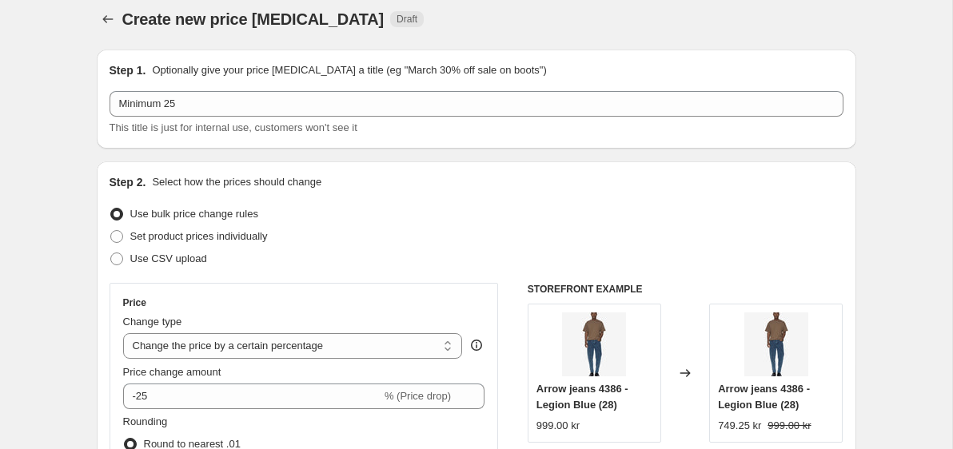
click at [121, 133] on span "This title is just for internal use, customers won't see it" at bounding box center [234, 128] width 248 height 12
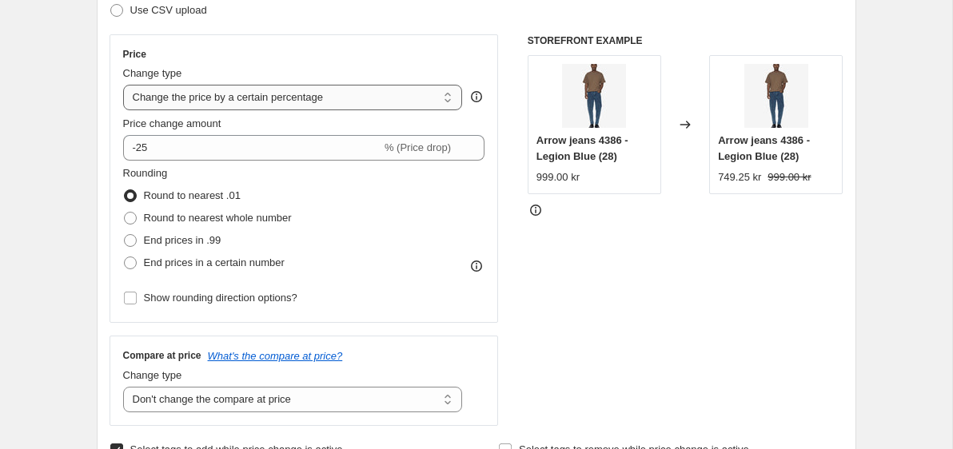
scroll to position [311, 0]
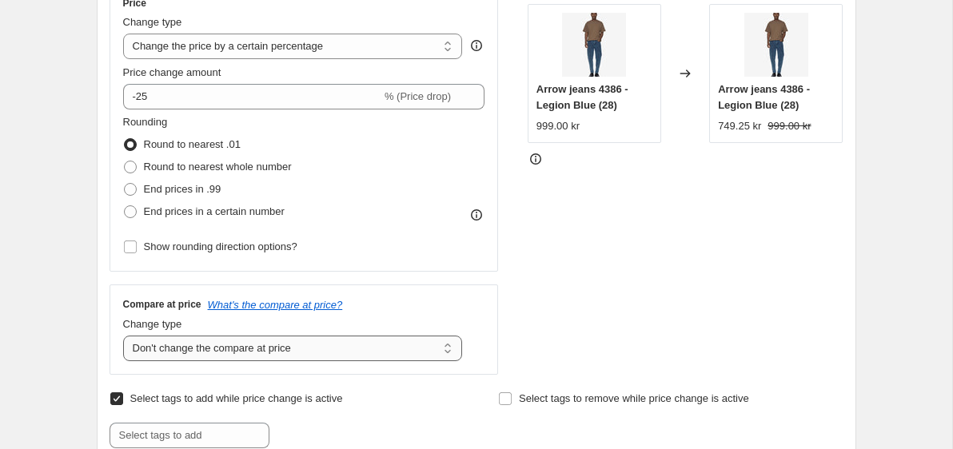
click at [313, 350] on select "Change the compare at price to the current price (sale) Change the compare at p…" at bounding box center [293, 349] width 340 height 26
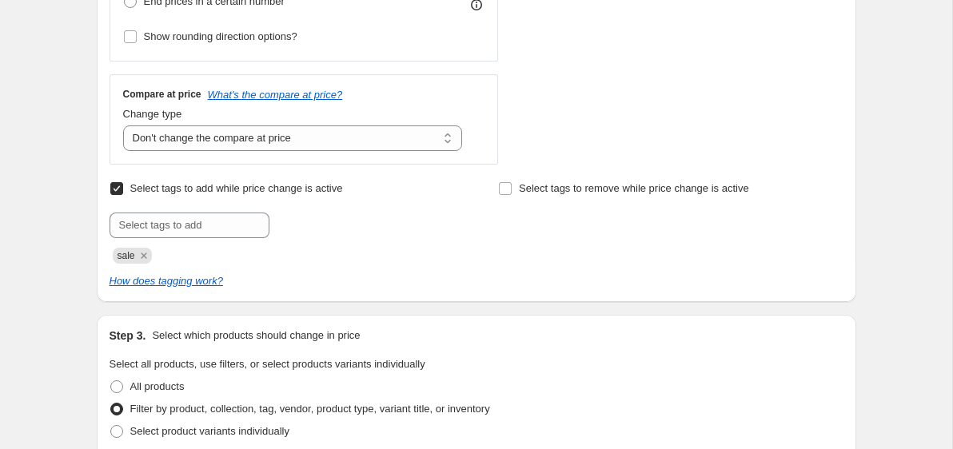
scroll to position [745, 0]
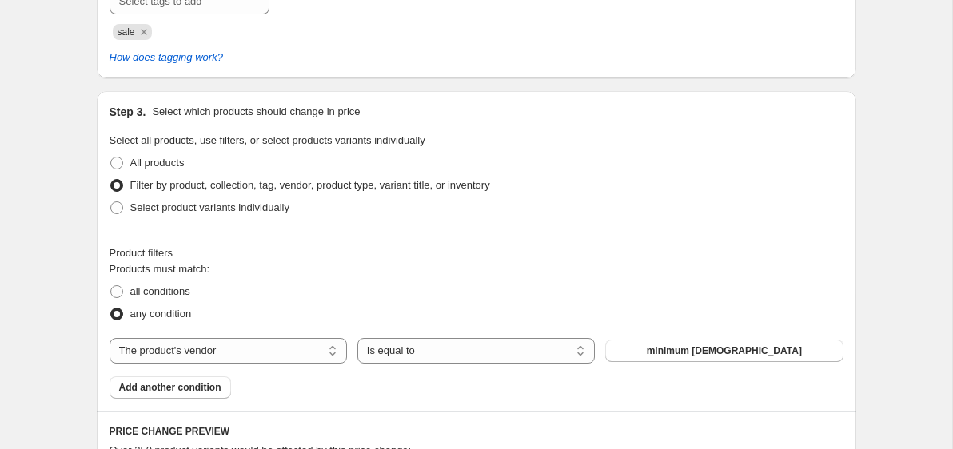
click at [66, 150] on div "Create new price [MEDICAL_DATA]. This page is ready Create new price [MEDICAL_D…" at bounding box center [476, 189] width 953 height 1868
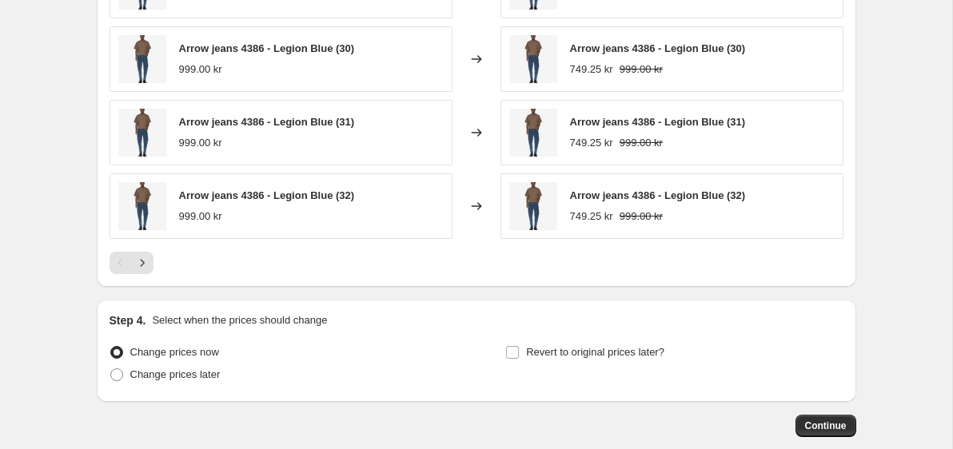
scroll to position [1341, 0]
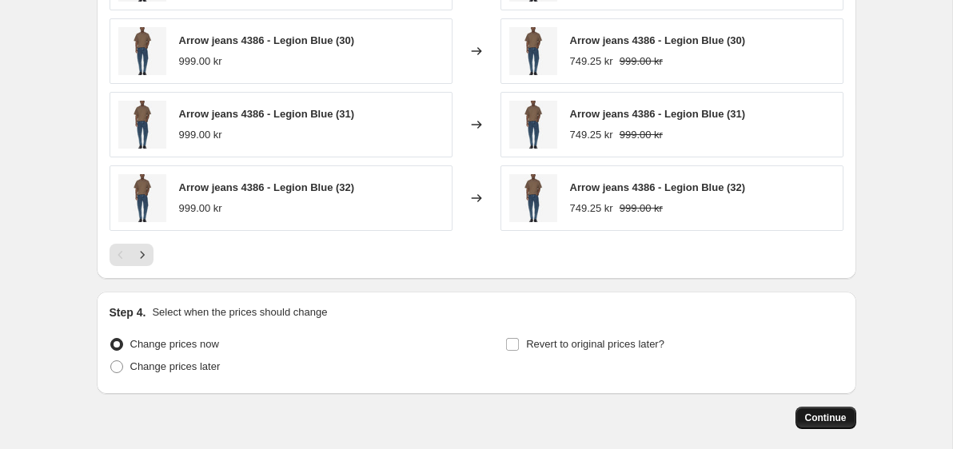
click at [823, 421] on span "Continue" at bounding box center [826, 418] width 42 height 13
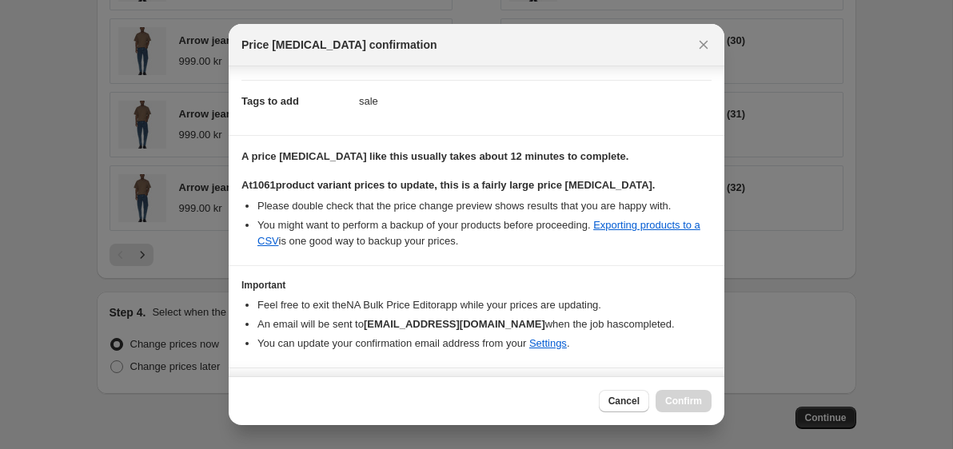
scroll to position [256, 0]
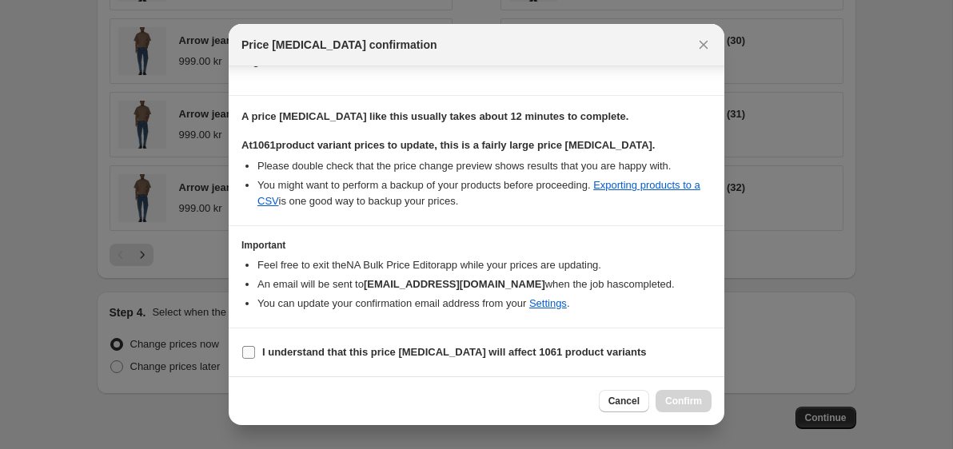
click at [465, 358] on span "I understand that this price [MEDICAL_DATA] will affect 1061 product variants" at bounding box center [454, 353] width 385 height 16
click at [255, 358] on input "I understand that this price [MEDICAL_DATA] will affect 1061 product variants" at bounding box center [248, 352] width 13 height 13
checkbox input "true"
click at [686, 401] on span "Confirm" at bounding box center [683, 401] width 37 height 13
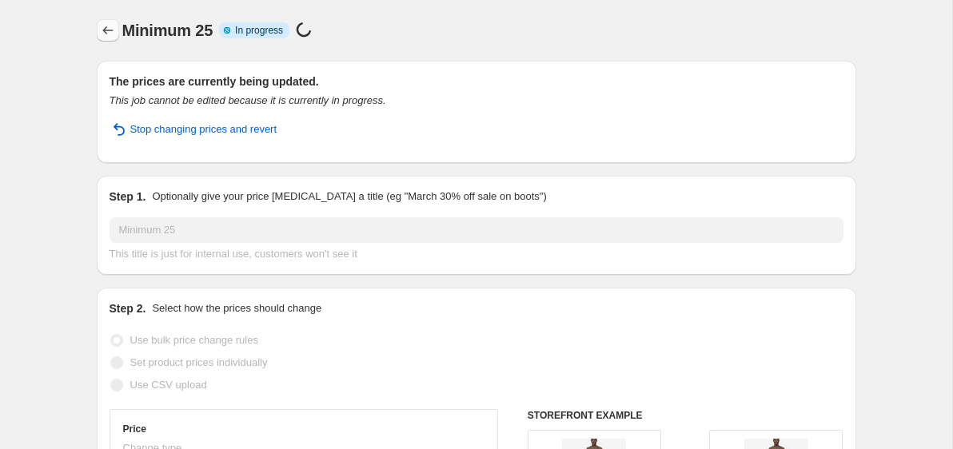
click at [110, 31] on icon "Price change jobs" at bounding box center [108, 30] width 16 height 16
